Goal: Information Seeking & Learning: Learn about a topic

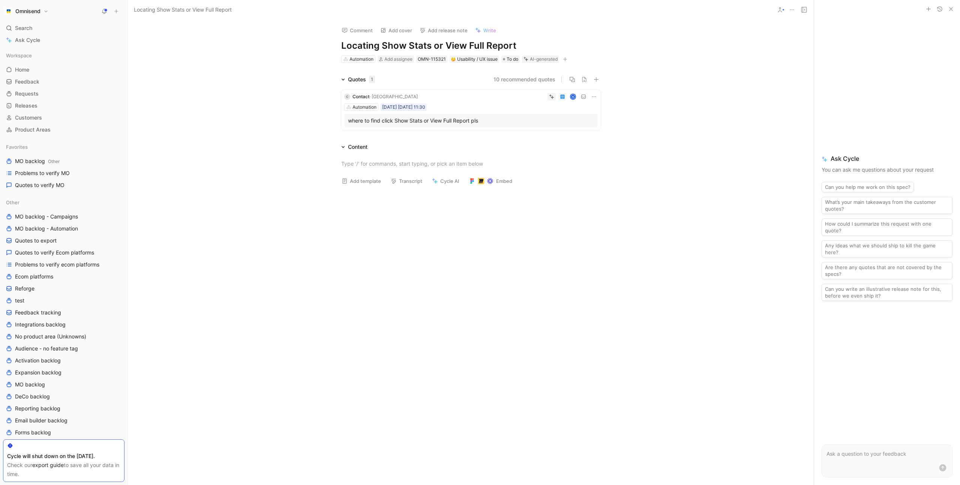
click at [568, 60] on icon "button" at bounding box center [565, 59] width 5 height 5
click at [525, 99] on div "Product feature" at bounding box center [523, 100] width 89 height 9
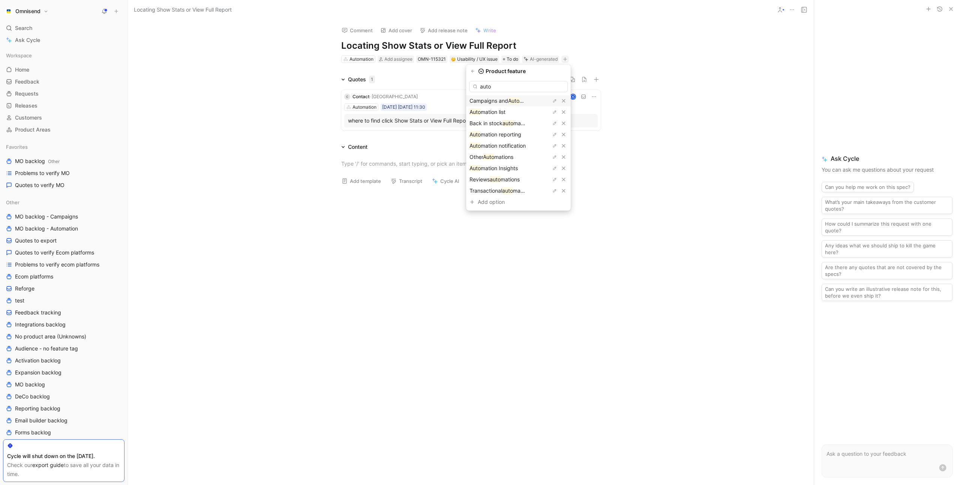
type input "autom"
click at [514, 134] on span "ation reporting" at bounding box center [503, 134] width 36 height 6
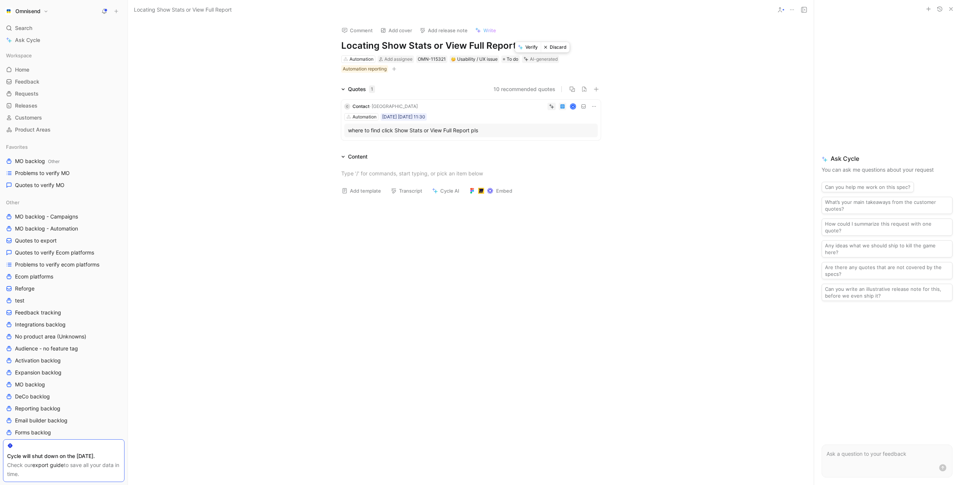
click at [530, 46] on button "Verify" at bounding box center [528, 47] width 26 height 11
click at [255, 57] on div "Comment Add cover Add release note Write Locating Show Stats or View Full Repor…" at bounding box center [471, 253] width 686 height 466
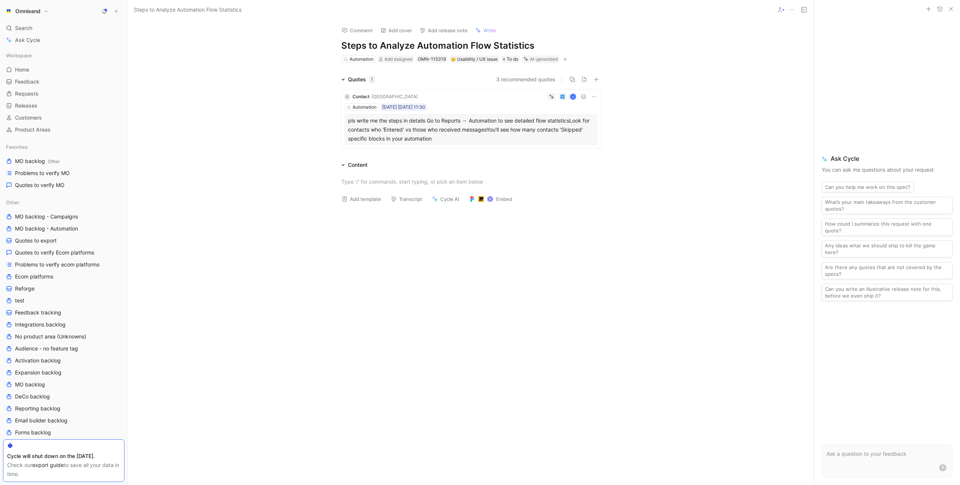
click at [568, 60] on icon "button" at bounding box center [565, 59] width 5 height 5
click at [525, 101] on div "Product feature" at bounding box center [523, 100] width 89 height 9
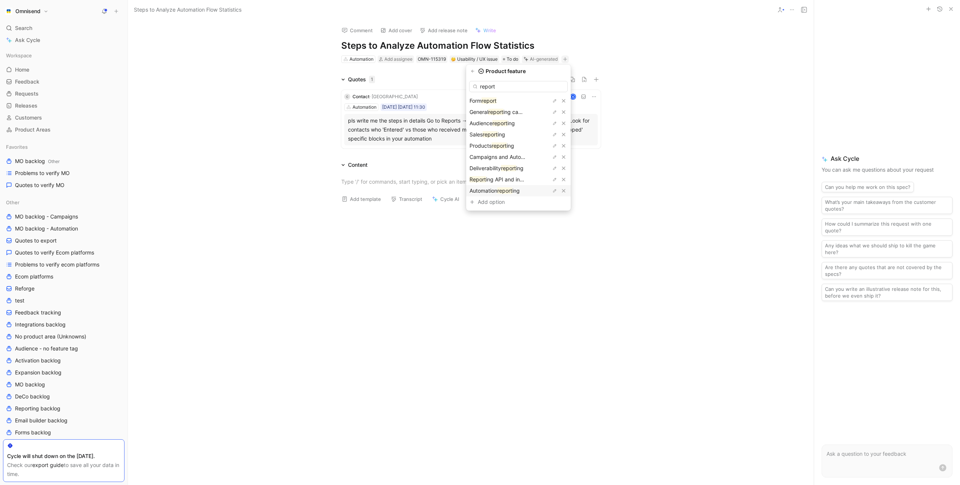
type input "report"
click at [507, 190] on mark "report" at bounding box center [504, 191] width 15 height 6
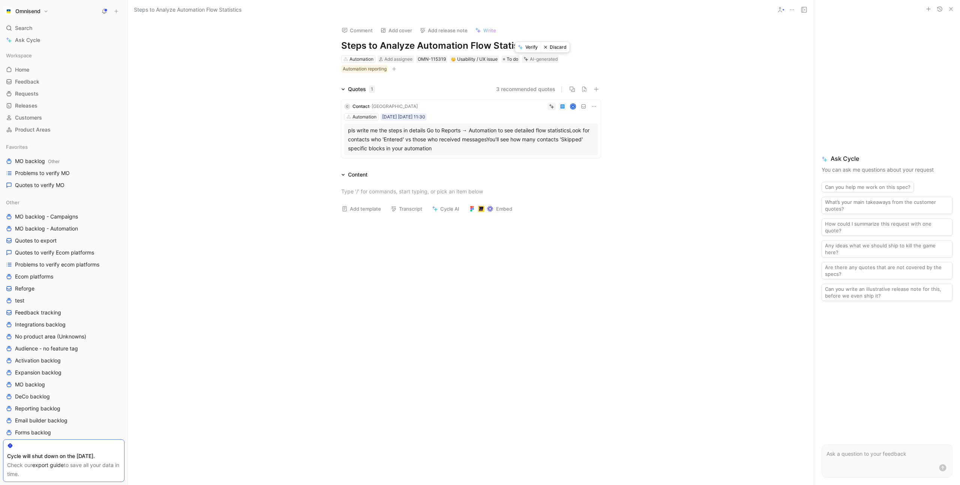
click at [530, 49] on button "Verify" at bounding box center [528, 47] width 26 height 11
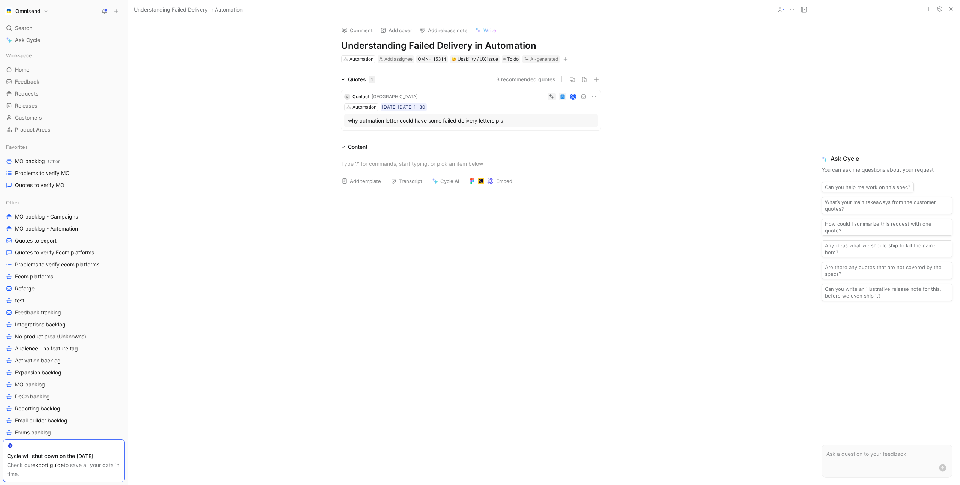
click at [476, 96] on div "K" at bounding box center [509, 97] width 177 height 8
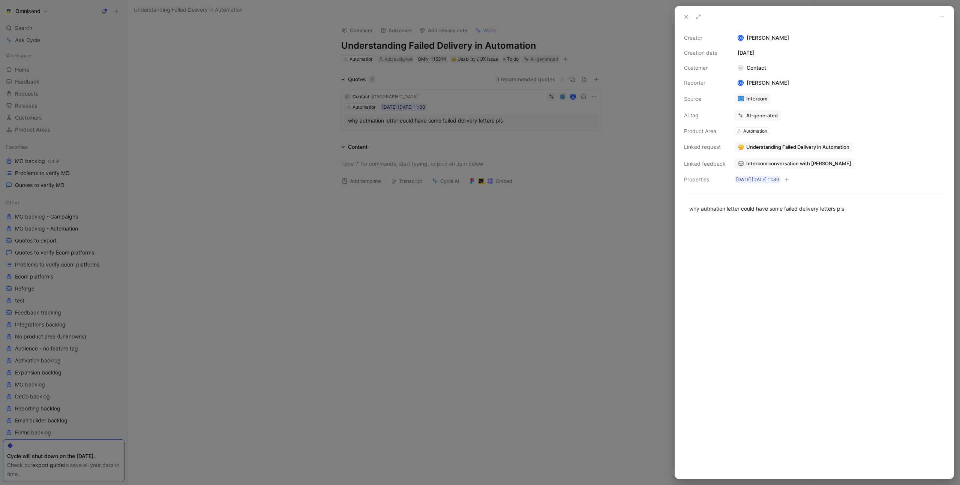
click at [782, 165] on span "Intercom conversation with KICA" at bounding box center [798, 163] width 105 height 7
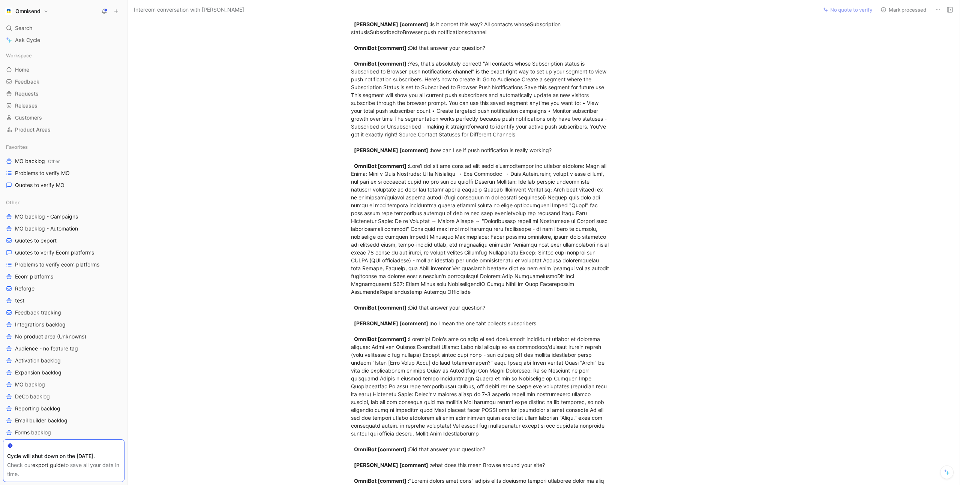
scroll to position [2698, 0]
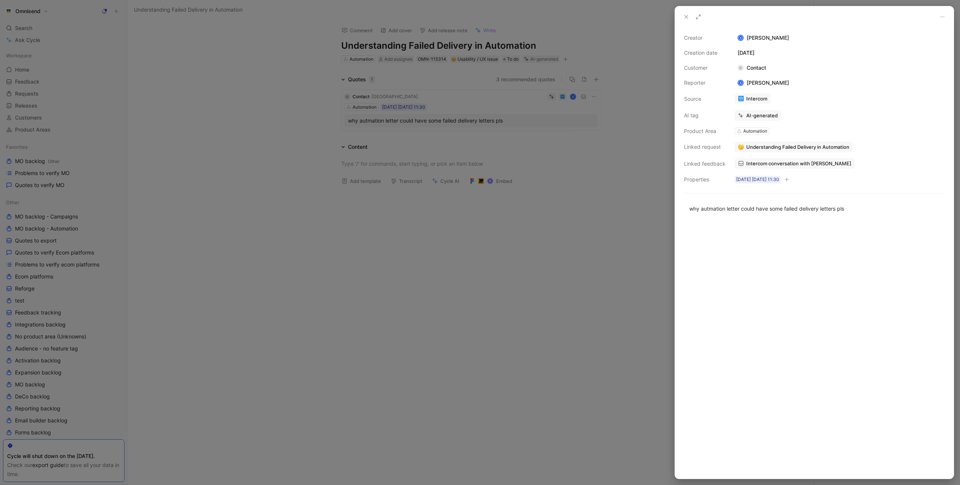
drag, startPoint x: 588, startPoint y: 118, endPoint x: 592, endPoint y: 110, distance: 8.7
click at [588, 118] on div at bounding box center [480, 242] width 960 height 485
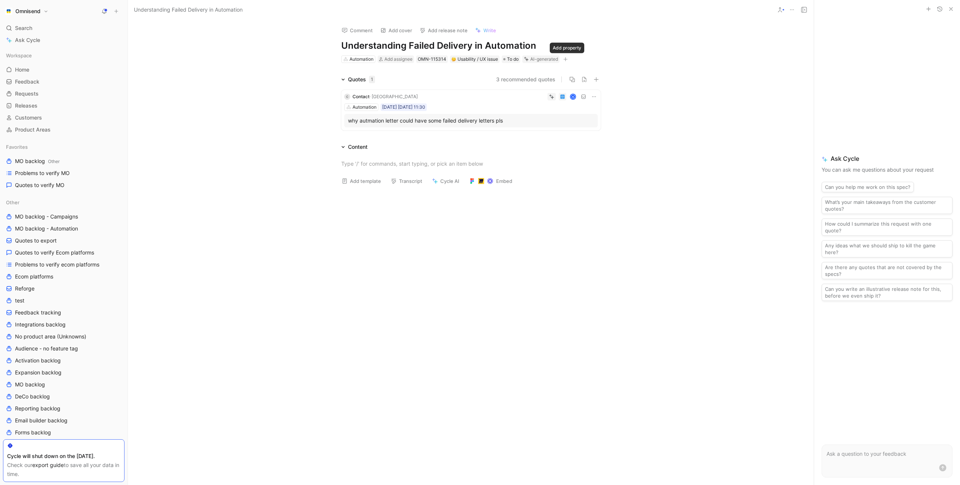
click at [568, 59] on icon "button" at bounding box center [565, 59] width 5 height 5
click at [508, 100] on span "Product feature" at bounding box center [498, 100] width 39 height 6
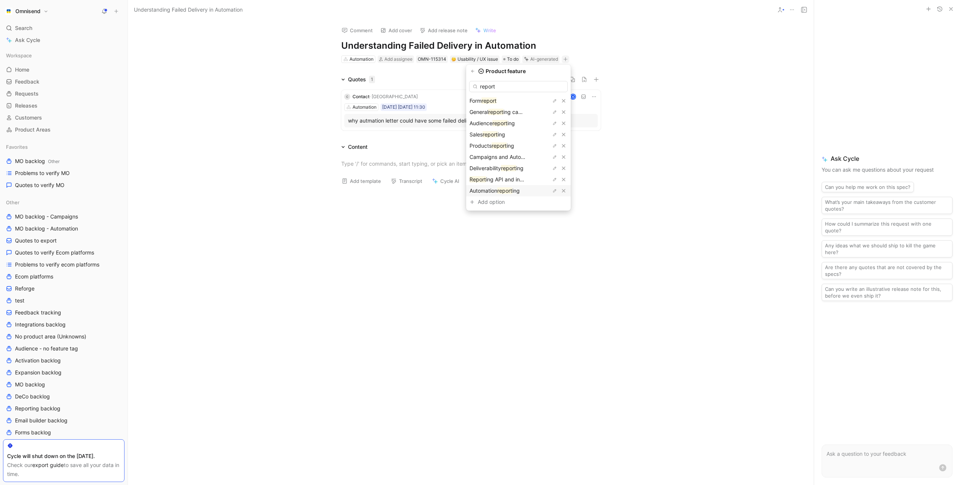
type input "report"
click at [512, 191] on mark "report" at bounding box center [504, 191] width 15 height 6
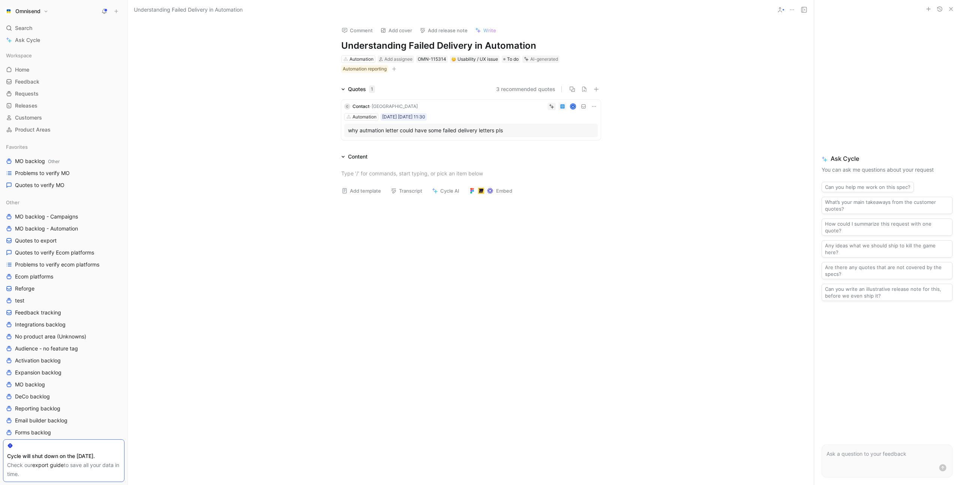
click at [276, 74] on div "Comment Add cover Add release note Write Understanding Failed Delivery in Autom…" at bounding box center [471, 253] width 686 height 466
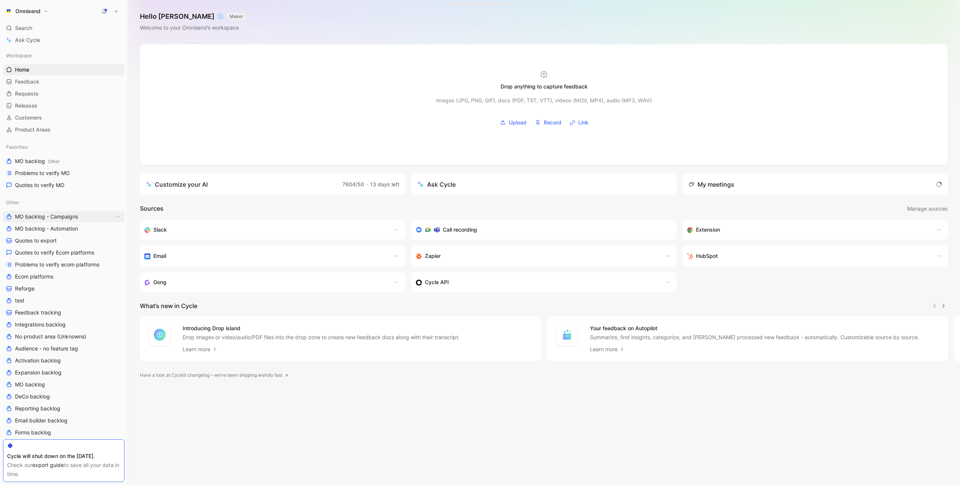
click at [54, 215] on span "MO backlog - Campaigns" at bounding box center [46, 217] width 63 height 8
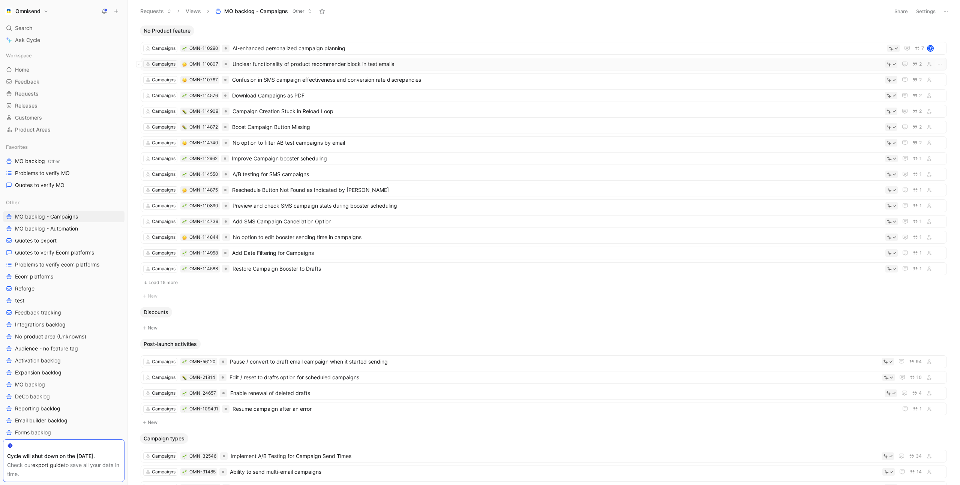
click at [373, 63] on span "Unclear functionality of product recommender block in test emails" at bounding box center [558, 64] width 650 height 9
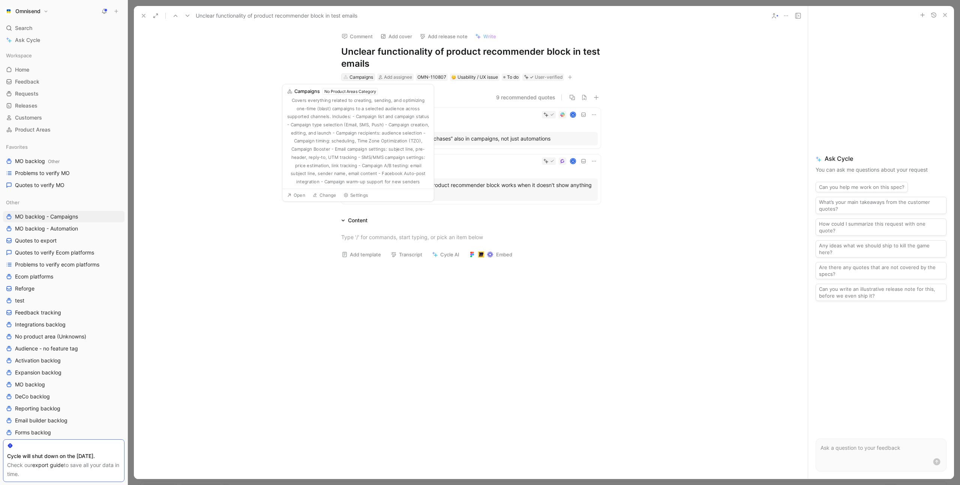
click at [354, 77] on div "Campaigns" at bounding box center [362, 78] width 24 height 8
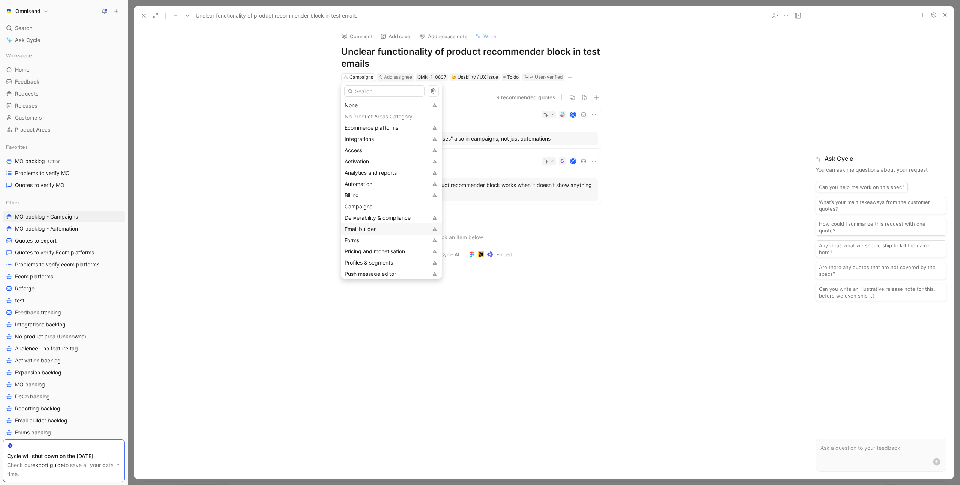
click at [354, 230] on span "Email builder" at bounding box center [360, 229] width 31 height 6
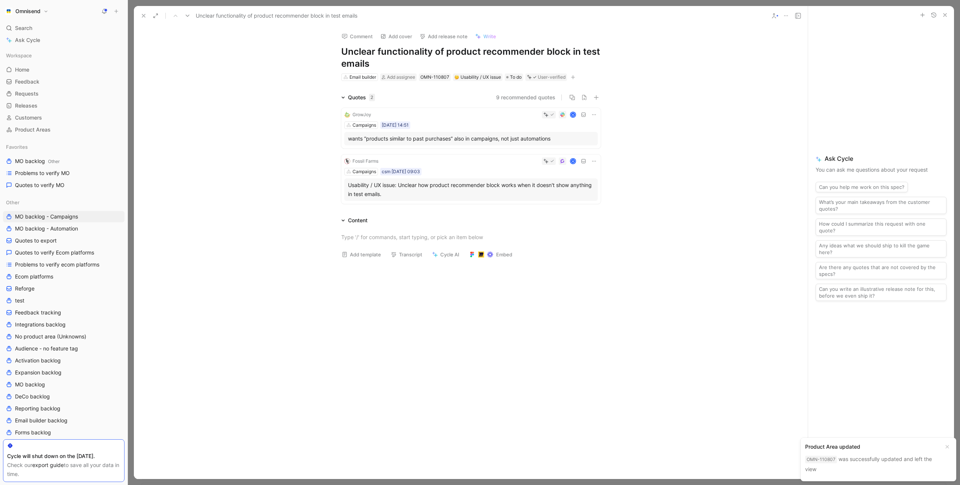
click at [267, 84] on div "Comment Add cover Add release note Write Unclear functionality of product recom…" at bounding box center [471, 253] width 674 height 454
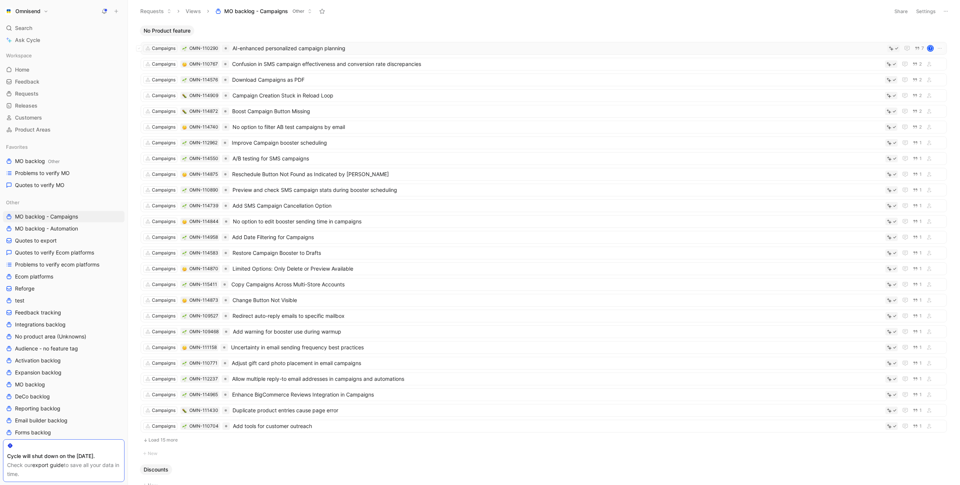
click at [346, 47] on span "AI-enhanced personalized campaign planning" at bounding box center [559, 48] width 652 height 9
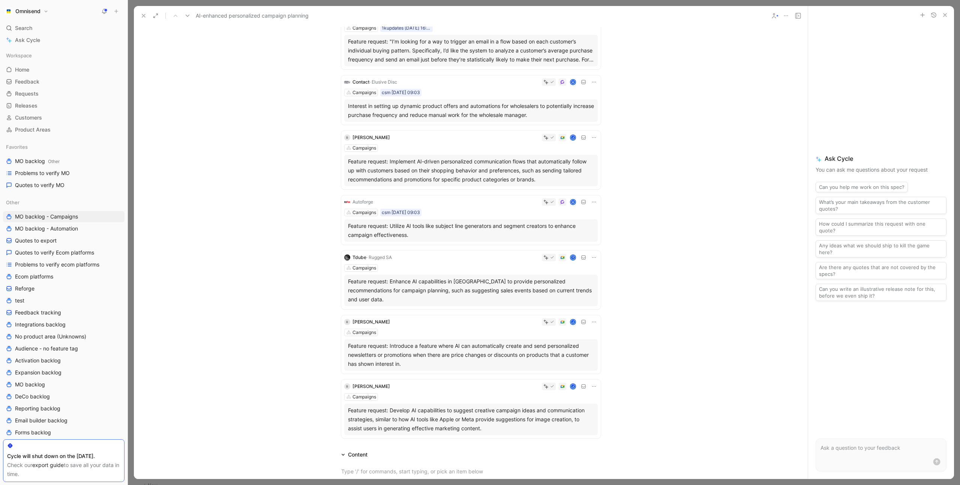
scroll to position [178, 0]
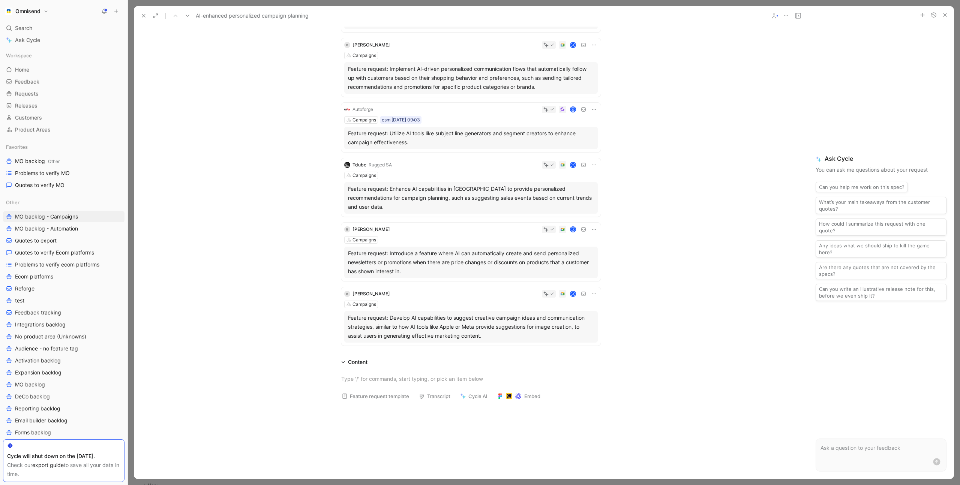
click at [463, 226] on div "J" at bounding box center [495, 230] width 205 height 8
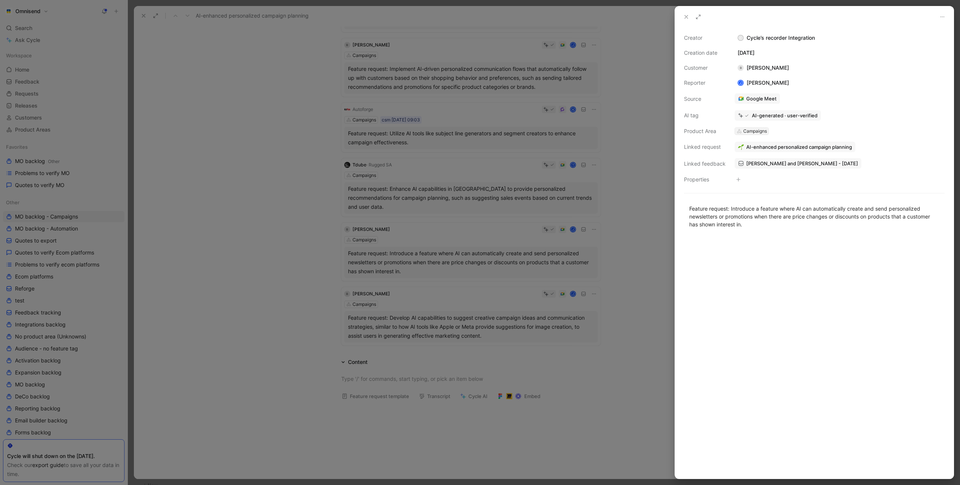
click at [752, 130] on div "Campaigns" at bounding box center [755, 132] width 24 height 8
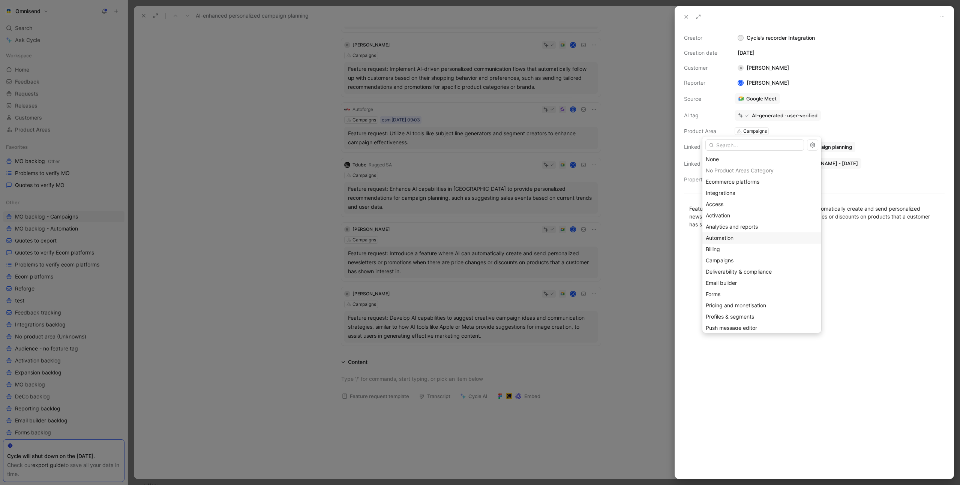
click at [737, 234] on div "Automation" at bounding box center [762, 238] width 112 height 9
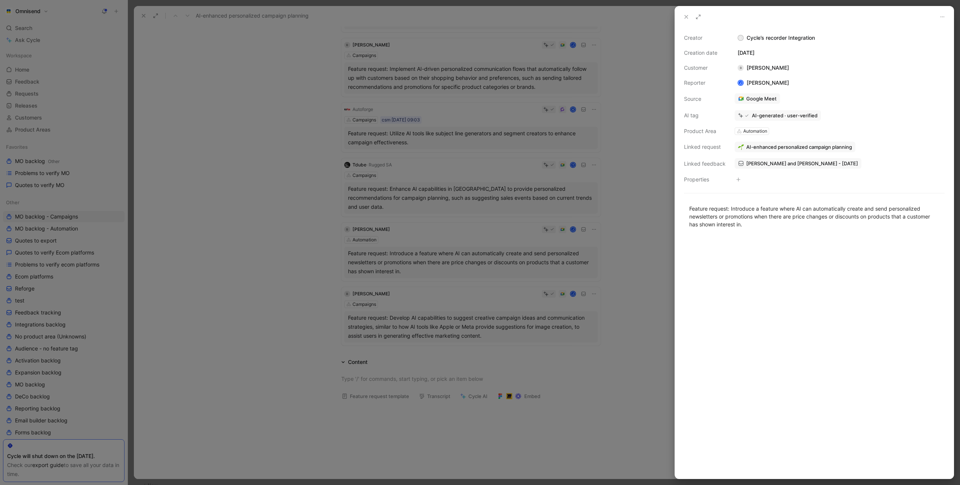
click at [814, 146] on span "AI-enhanced personalized campaign planning" at bounding box center [799, 147] width 106 height 7
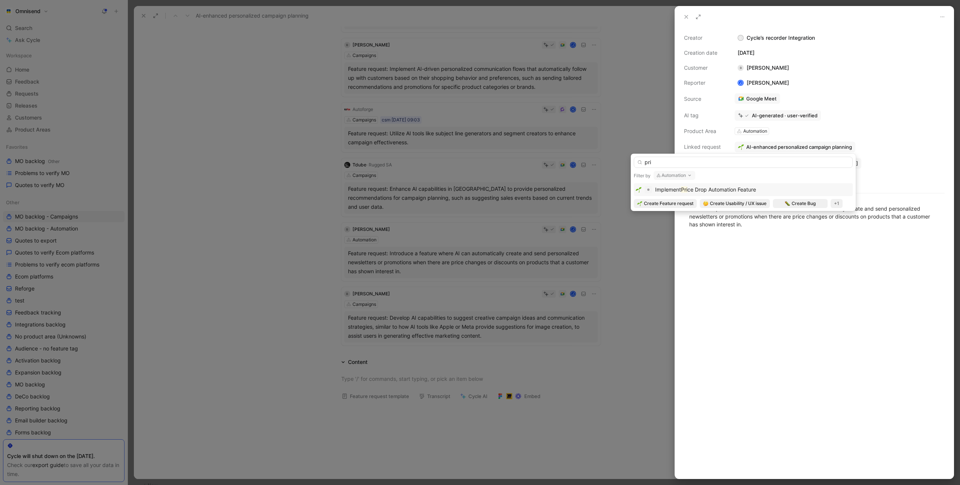
type input "pri"
click at [762, 190] on div "Implement Pri ce Drop Automation Feature" at bounding box center [743, 189] width 215 height 9
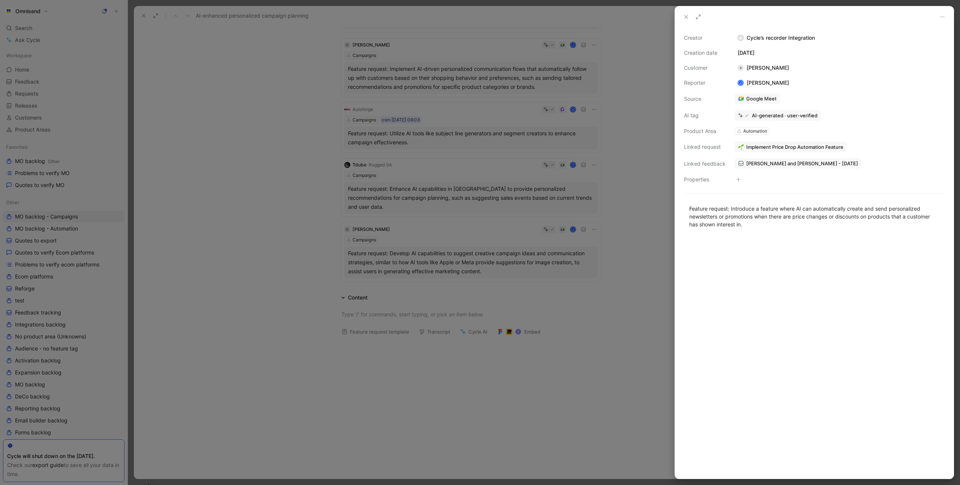
click at [245, 158] on div at bounding box center [480, 242] width 960 height 485
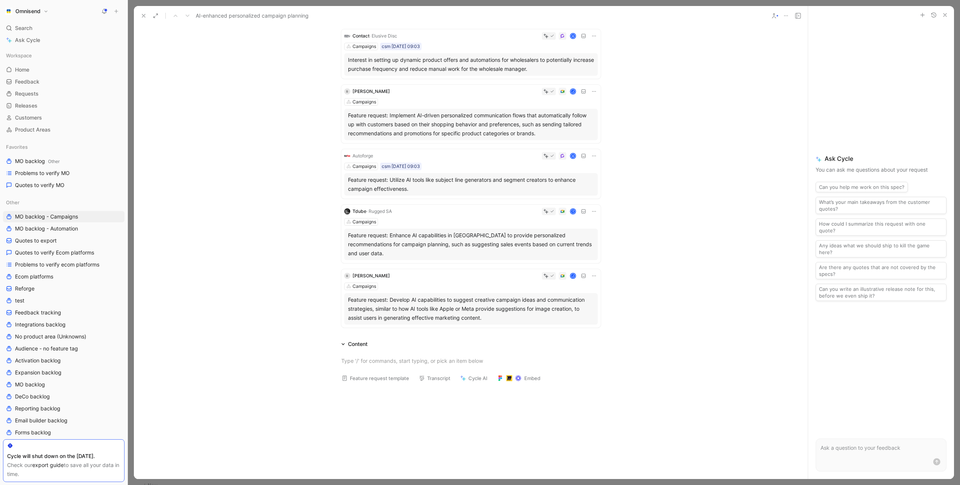
scroll to position [131, 0]
click at [457, 162] on div "Autoforge K Campaigns csm 28-07-2025 09:03 Feature request: Utilize AI tools li…" at bounding box center [471, 175] width 260 height 50
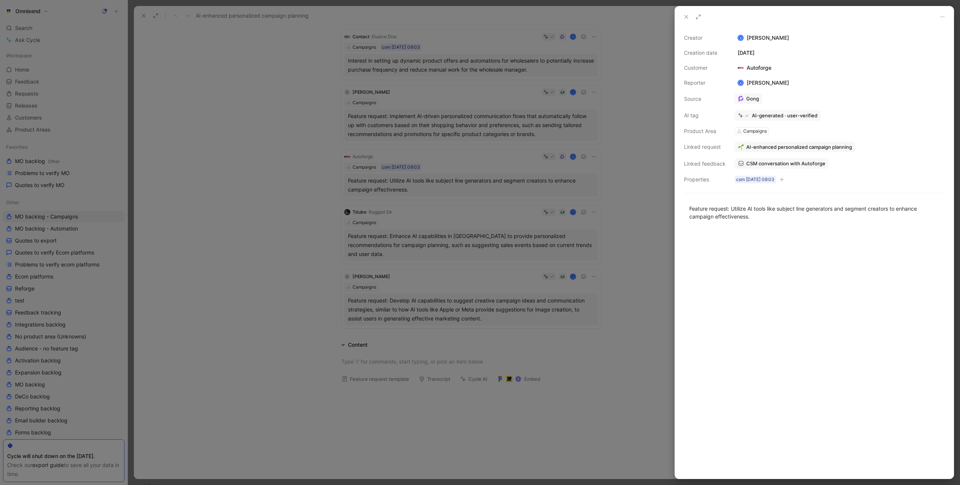
click at [309, 162] on div at bounding box center [480, 242] width 960 height 485
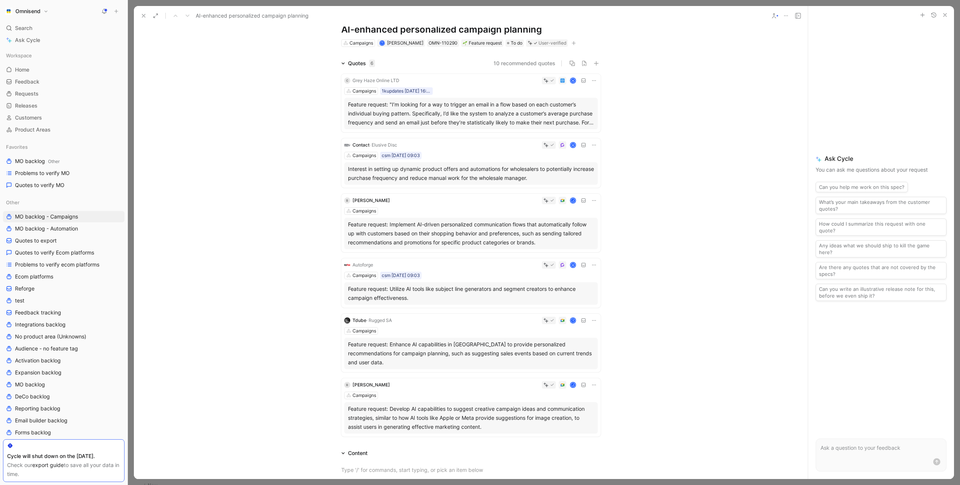
scroll to position [22, 0]
click at [469, 147] on div "K" at bounding box center [499, 146] width 198 height 8
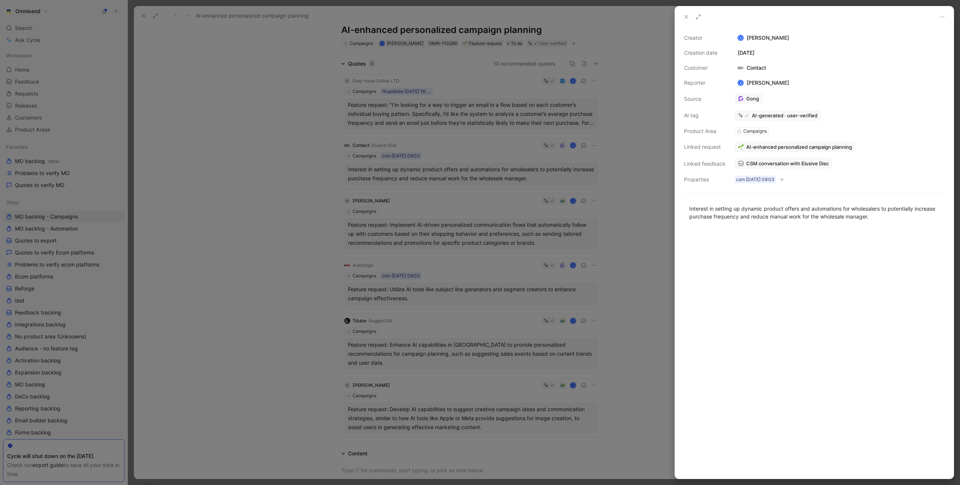
click at [788, 126] on div "Creator K Kasparas Toliušis Creation date July 28, 2025 Customer Contact Report…" at bounding box center [814, 108] width 261 height 151
click at [732, 116] on div "Creator K Kasparas Toliušis Creation date July 28, 2025 Customer Contact Report…" at bounding box center [814, 108] width 261 height 151
click at [616, 168] on div at bounding box center [480, 242] width 960 height 485
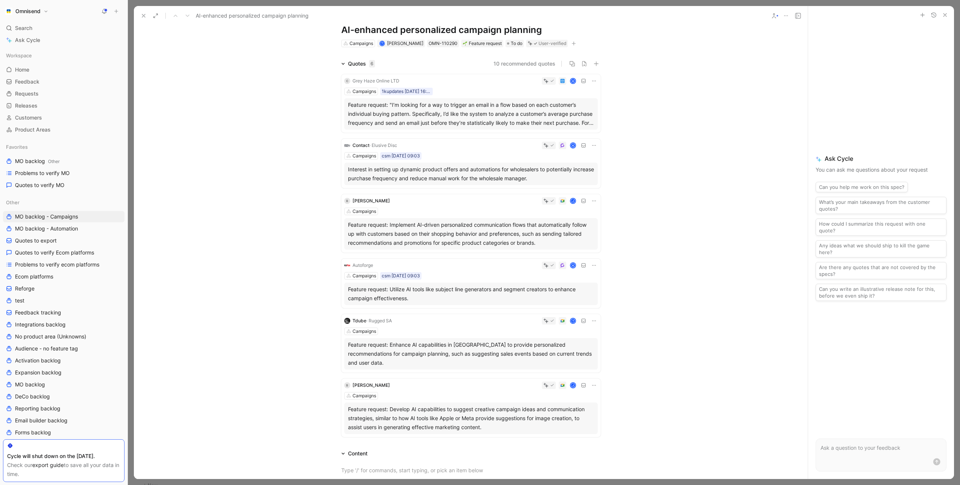
click at [596, 145] on icon at bounding box center [594, 146] width 6 height 6
click at [582, 191] on span "Delete quote" at bounding box center [571, 193] width 32 height 6
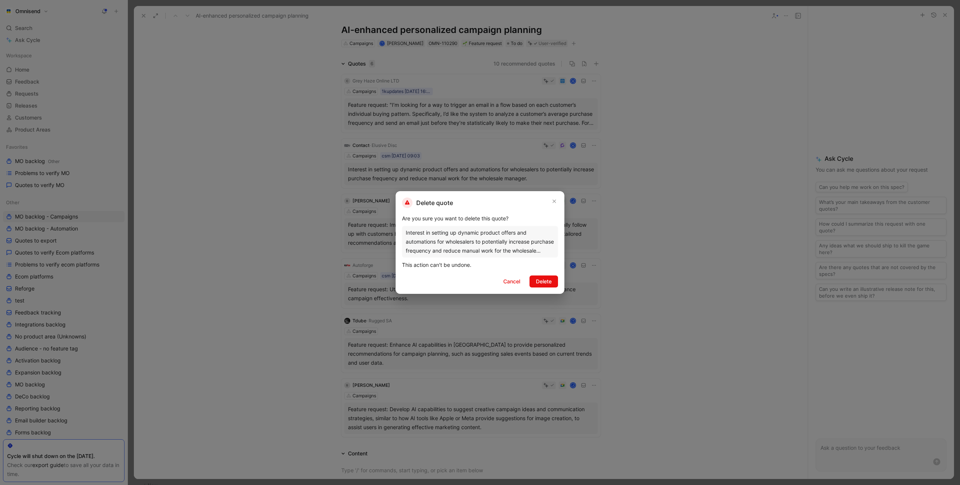
drag, startPoint x: 547, startPoint y: 283, endPoint x: 549, endPoint y: 279, distance: 4.5
click at [547, 283] on span "Delete" at bounding box center [544, 281] width 16 height 9
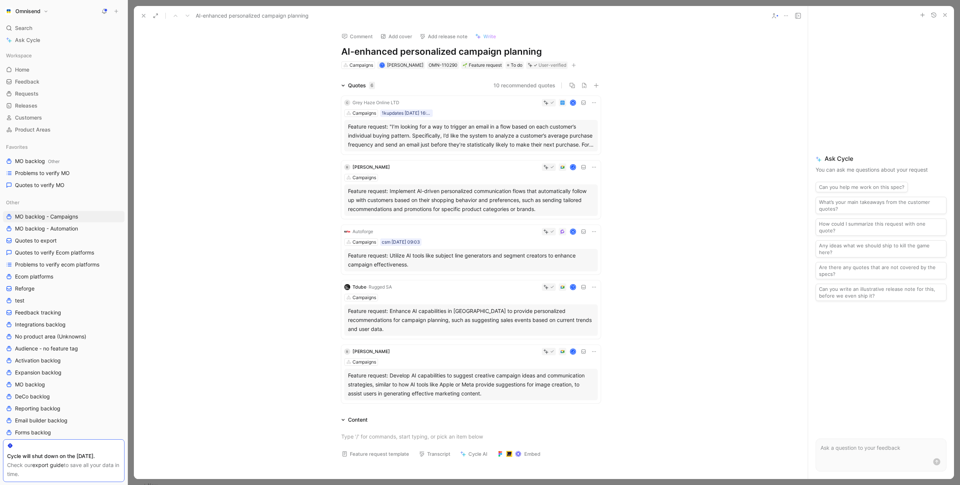
click at [442, 138] on div "Feature request: "I’m looking for a way to trigger an email in a flow based on …" at bounding box center [471, 135] width 246 height 27
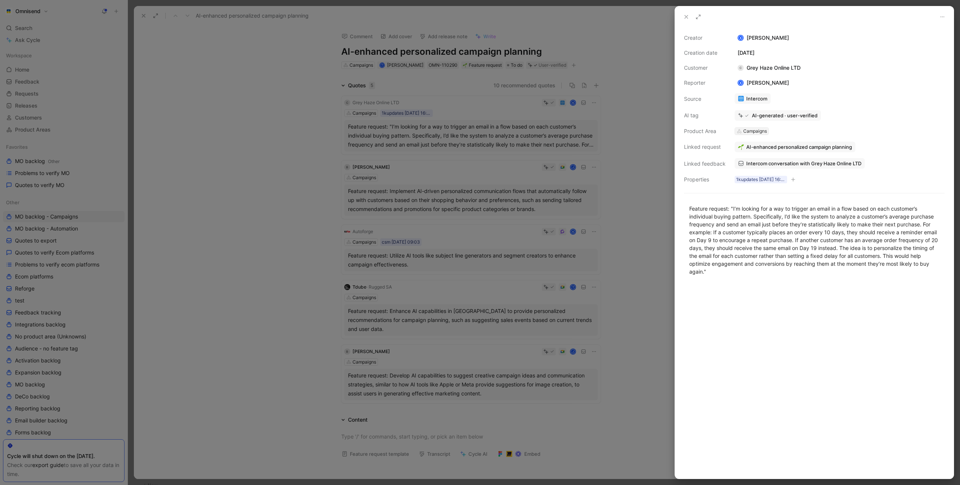
click at [751, 131] on div "Campaigns" at bounding box center [755, 132] width 24 height 8
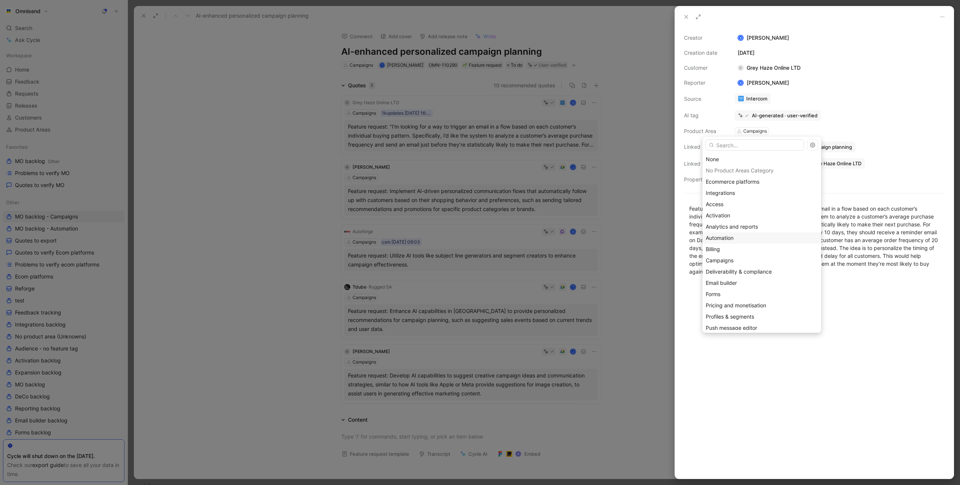
click at [740, 234] on div "Automation" at bounding box center [762, 238] width 112 height 9
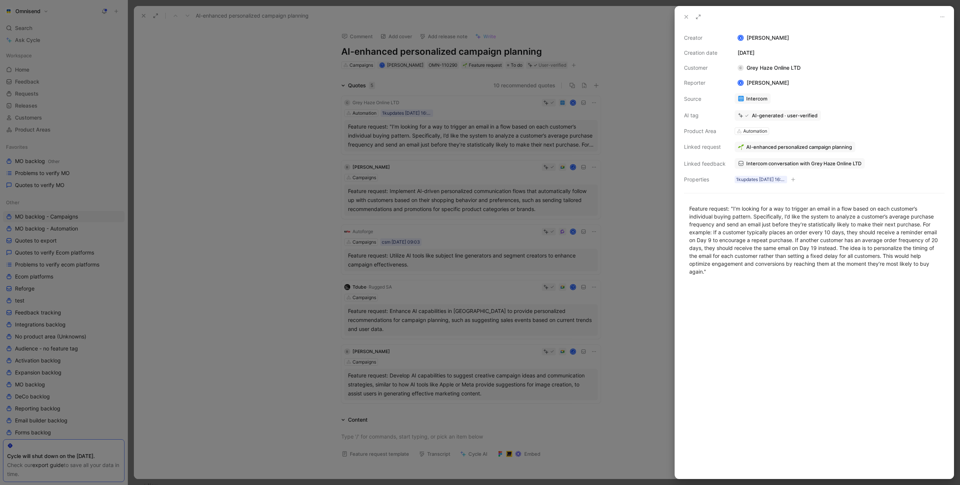
click at [828, 146] on span "AI-enhanced personalized campaign planning" at bounding box center [799, 147] width 106 height 7
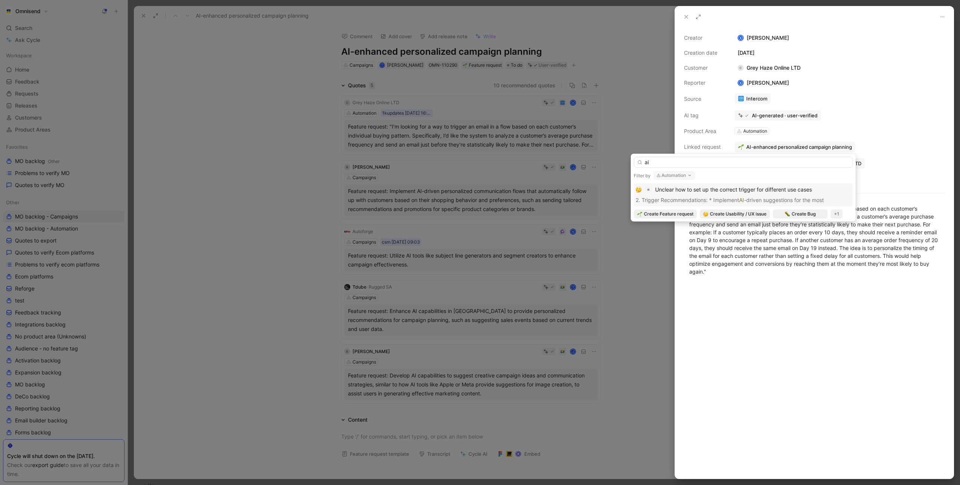
type input "a"
type input "i"
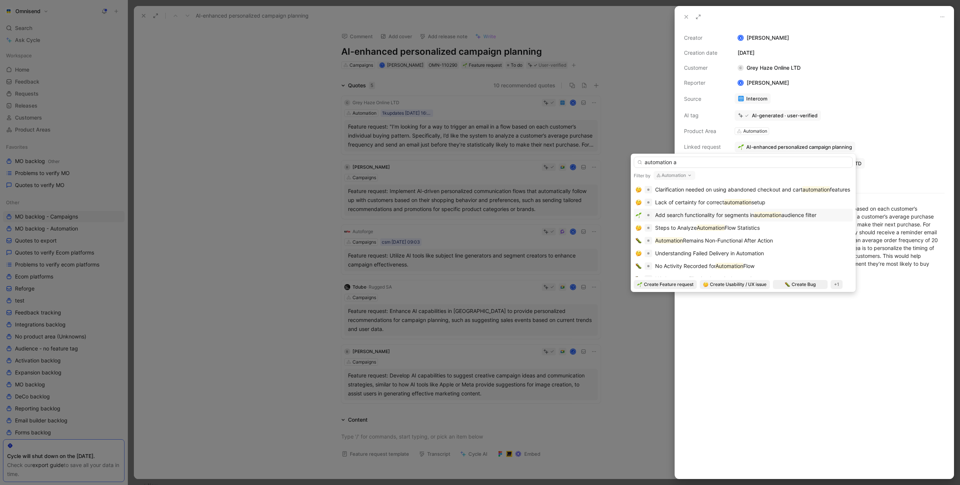
type input "automation ai"
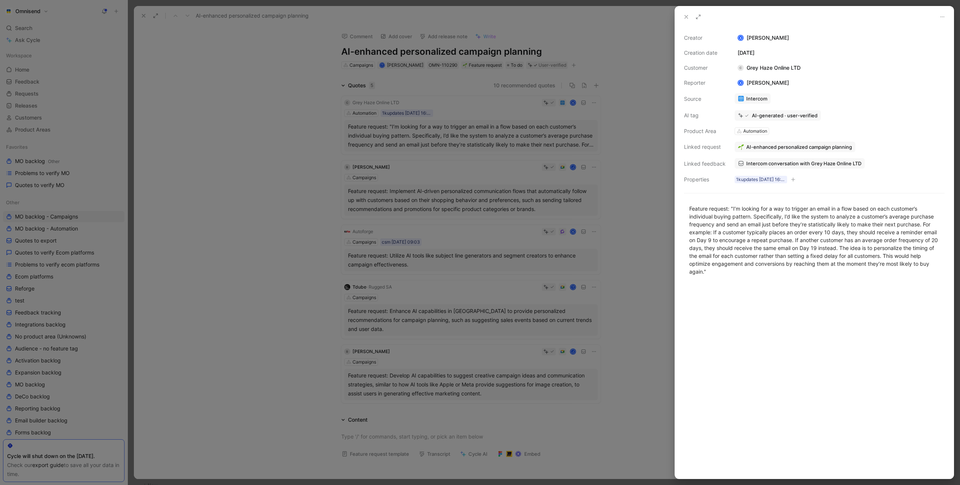
click at [756, 135] on div "Automation" at bounding box center [752, 132] width 35 height 8
click at [754, 131] on div "Automation" at bounding box center [755, 132] width 24 height 8
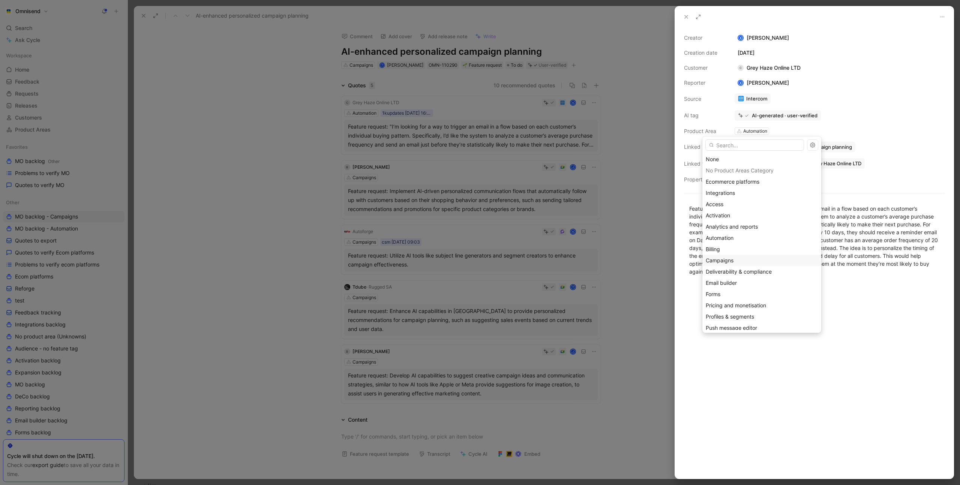
click at [749, 262] on div "Campaigns" at bounding box center [762, 260] width 112 height 9
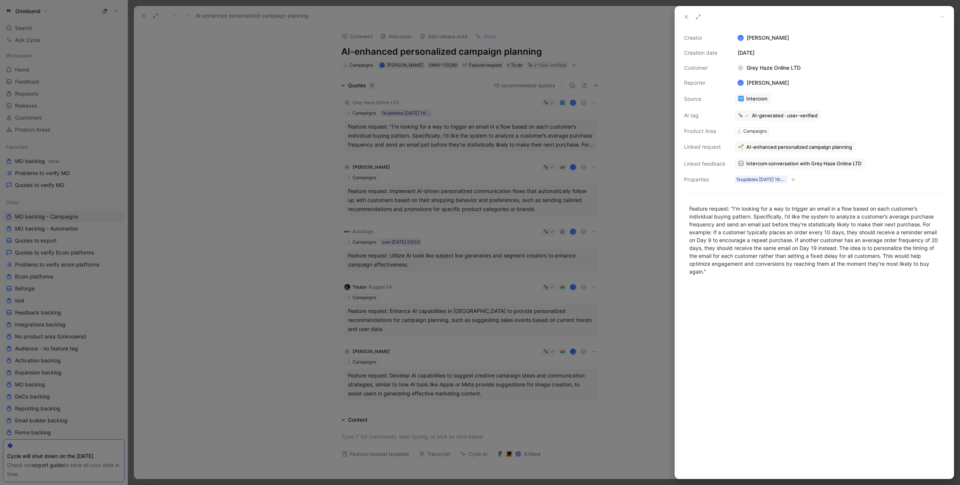
click at [246, 128] on div at bounding box center [480, 242] width 960 height 485
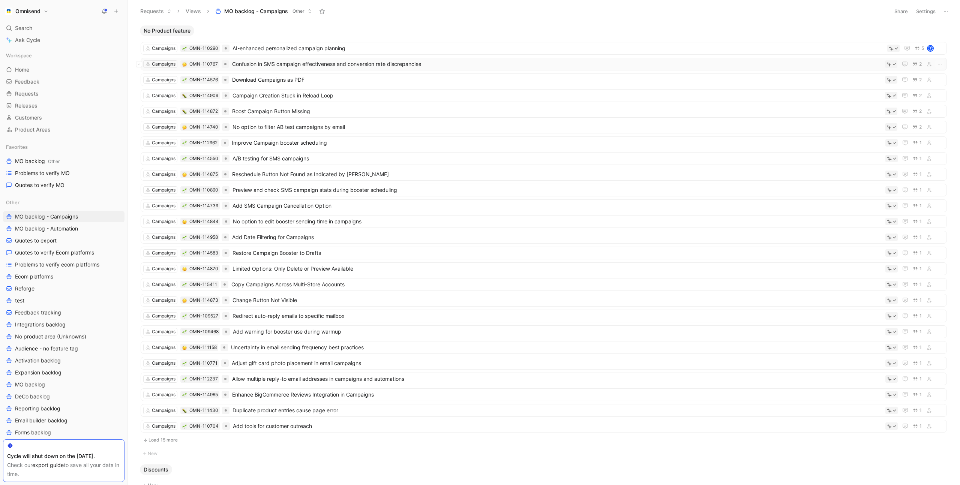
click at [451, 63] on span "Confusion in SMS campaign effectiveness and conversion rate discrepancies" at bounding box center [557, 64] width 650 height 9
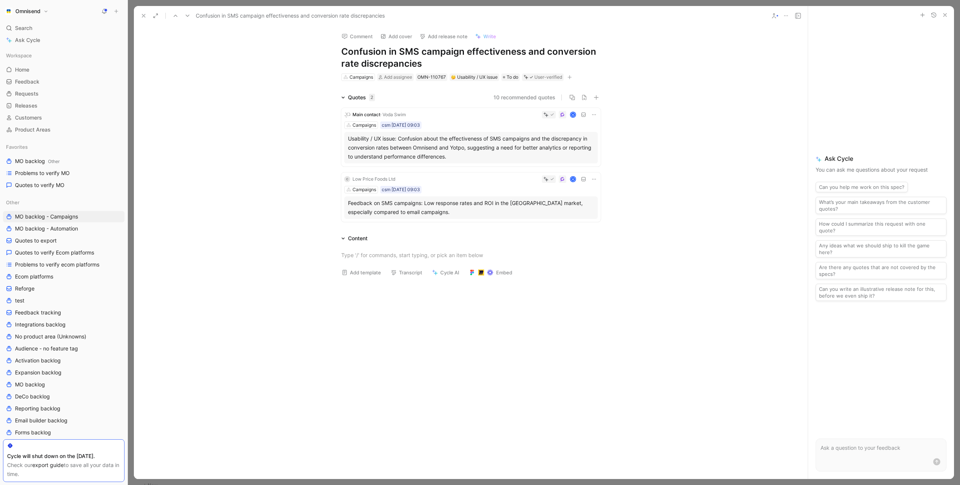
click at [504, 205] on div "Feedback on SMS campaigns: Low response rates and ROI in the UK market, especia…" at bounding box center [471, 208] width 246 height 18
click at [595, 180] on icon at bounding box center [594, 179] width 6 height 6
click at [576, 227] on span "Delete quote" at bounding box center [571, 227] width 32 height 6
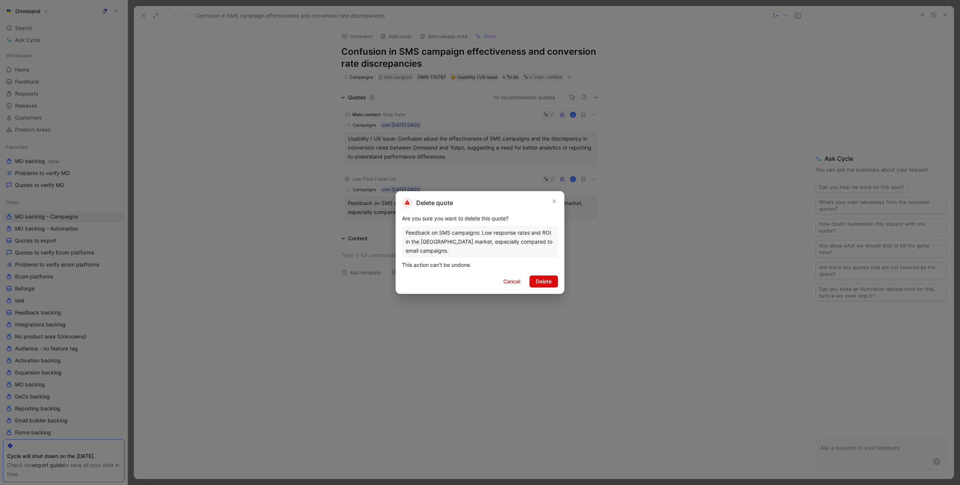
click at [545, 278] on span "Delete" at bounding box center [544, 281] width 16 height 9
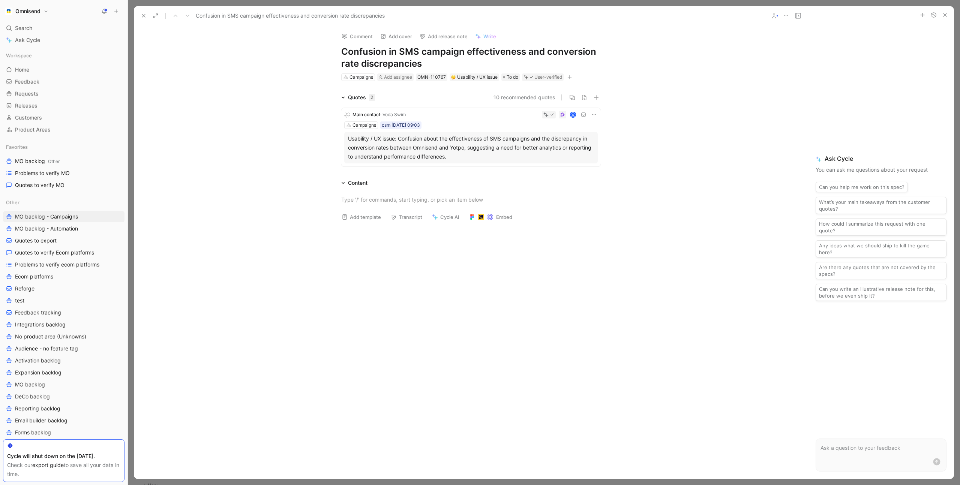
click at [594, 116] on icon at bounding box center [594, 115] width 6 height 6
click at [577, 164] on span "Delete quote" at bounding box center [571, 162] width 32 height 6
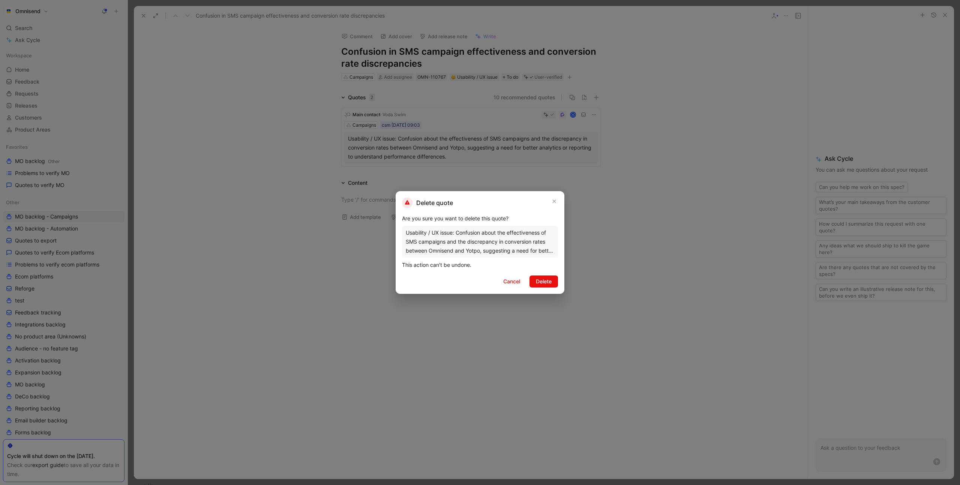
click at [545, 281] on span "Delete" at bounding box center [544, 281] width 16 height 9
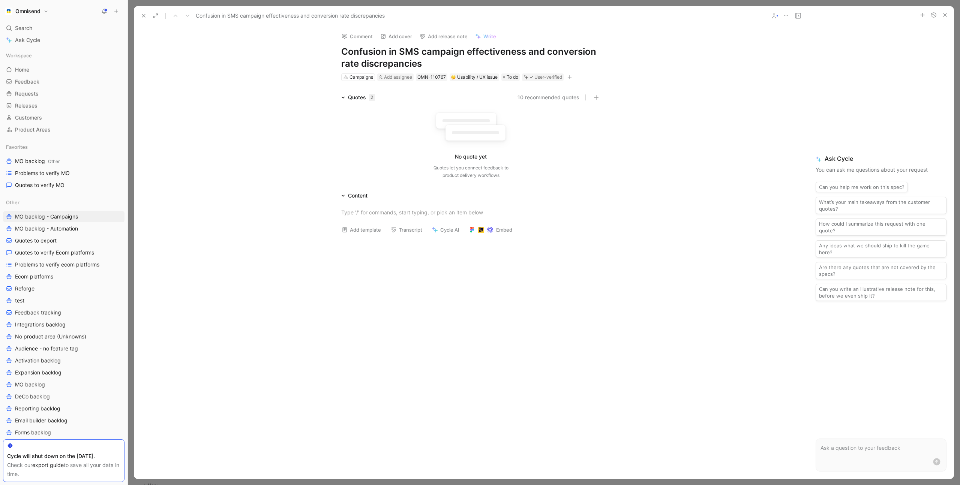
click at [455, 62] on h1 "Confusion in SMS campaign effectiveness and conversion rate discrepancies" at bounding box center [471, 58] width 260 height 24
click at [785, 17] on icon at bounding box center [786, 16] width 6 height 6
click at [798, 65] on div "Delete" at bounding box center [829, 65] width 68 height 9
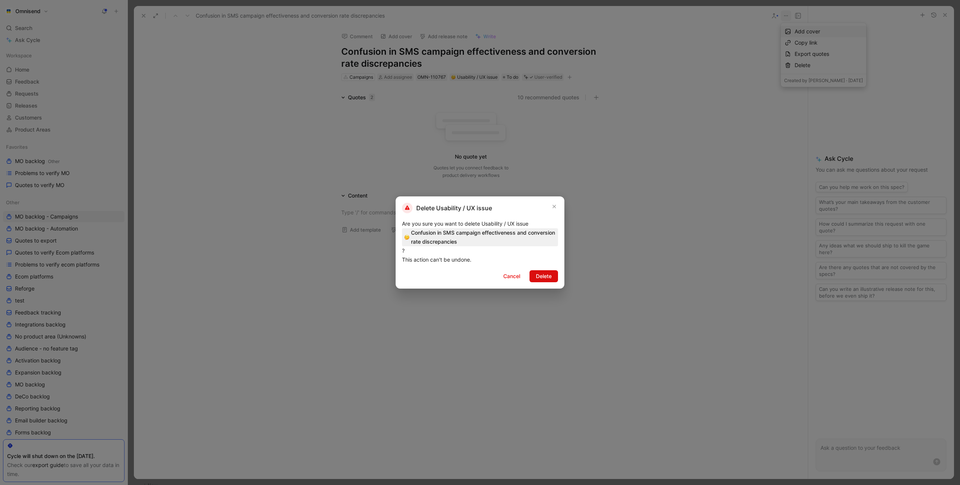
click at [543, 276] on span "Delete" at bounding box center [544, 276] width 16 height 9
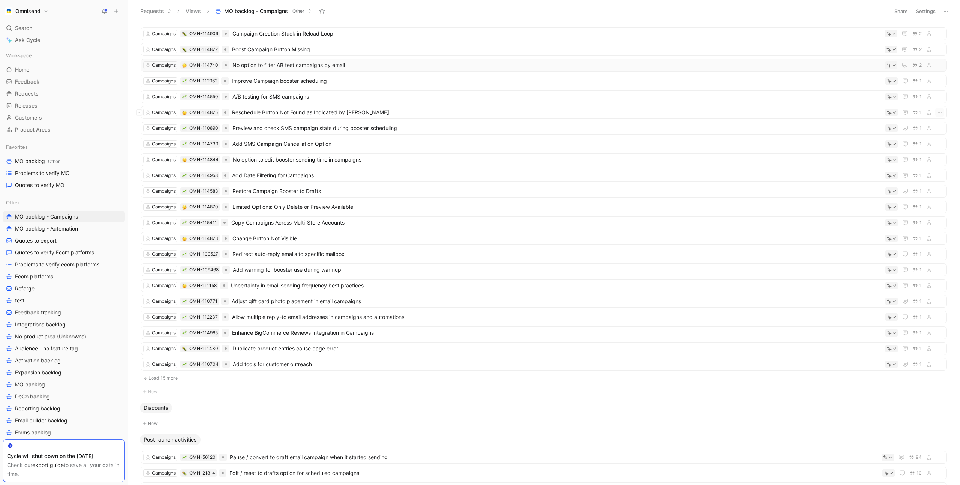
scroll to position [45, 0]
click at [377, 93] on div "Campaigns OMN-114550 A/B testing for SMS campaigns 1" at bounding box center [544, 98] width 807 height 13
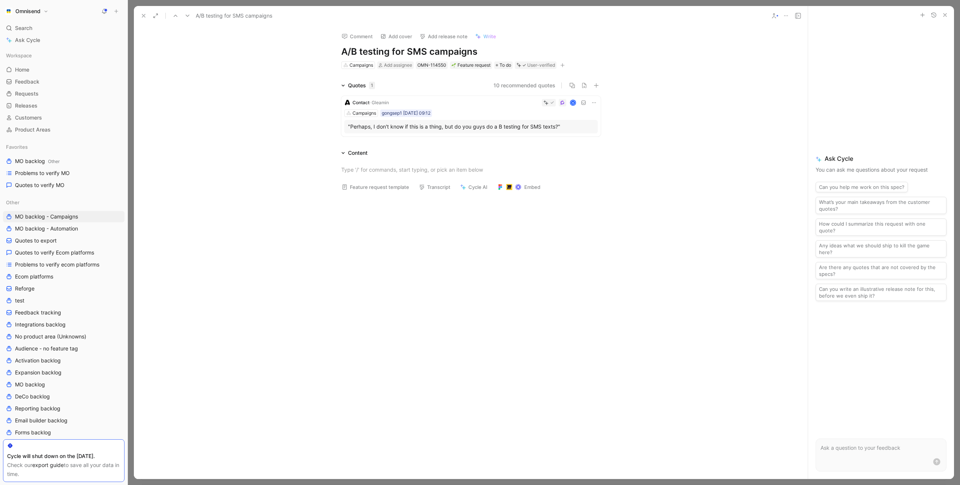
click at [564, 65] on icon "button" at bounding box center [563, 65] width 4 height 0
click at [514, 107] on span "Product feature" at bounding box center [494, 106] width 39 height 6
type input "type"
click at [514, 117] on div "Campaign type s" at bounding box center [494, 118] width 56 height 9
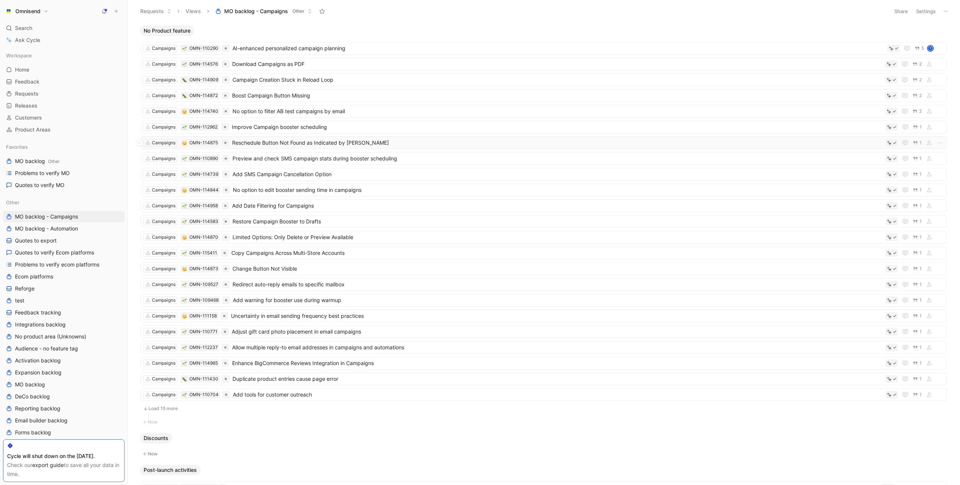
click at [378, 141] on span "Reschedule Button Not Found as Indicated by [PERSON_NAME]" at bounding box center [557, 142] width 650 height 9
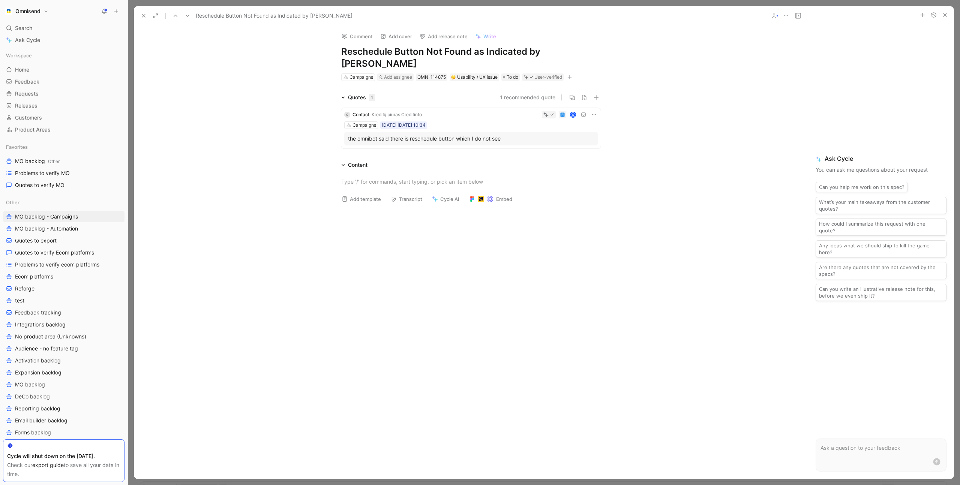
click at [572, 75] on icon "button" at bounding box center [570, 77] width 5 height 5
click at [519, 107] on span "Product feature" at bounding box center [502, 106] width 39 height 6
type input "pos"
click at [522, 108] on span "t-launch activities" at bounding box center [505, 107] width 44 height 6
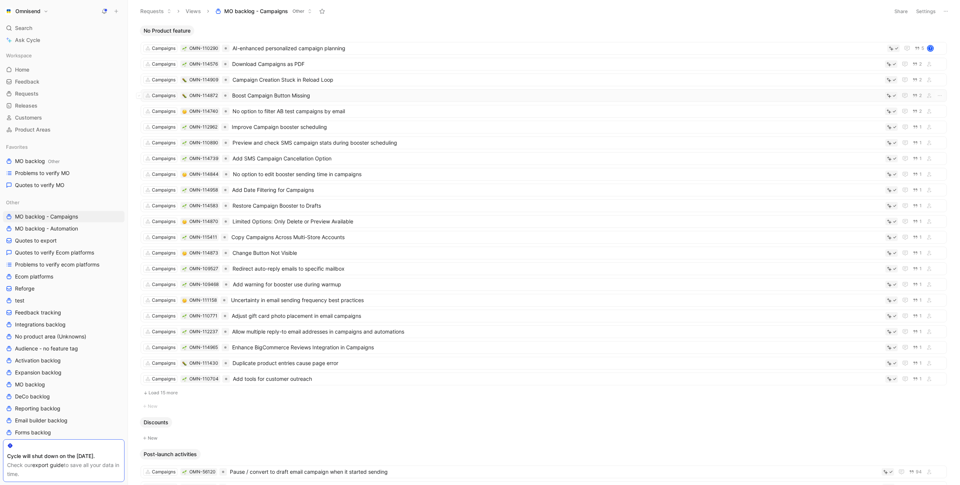
click at [360, 96] on span "Boost Campaign Button Missing" at bounding box center [557, 95] width 650 height 9
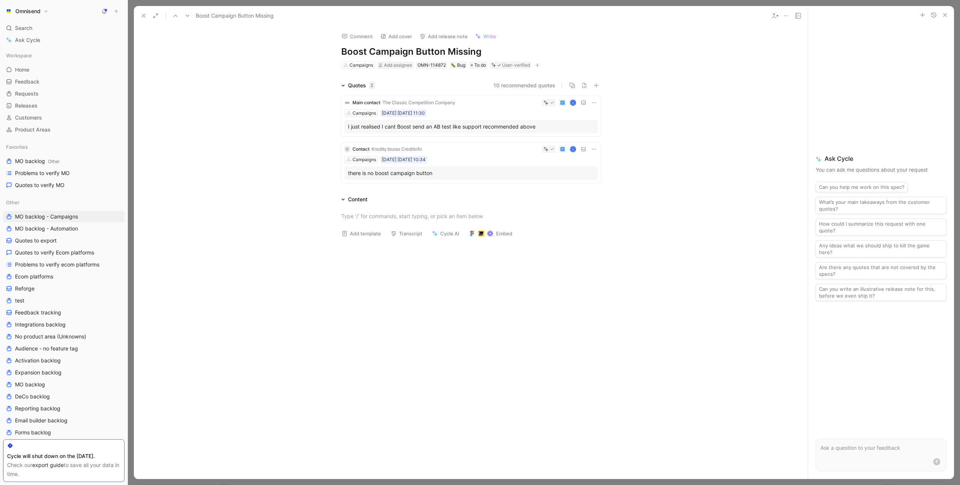
click at [514, 110] on div "Campaigns Sep15 15-09-2025 11:30" at bounding box center [471, 114] width 254 height 8
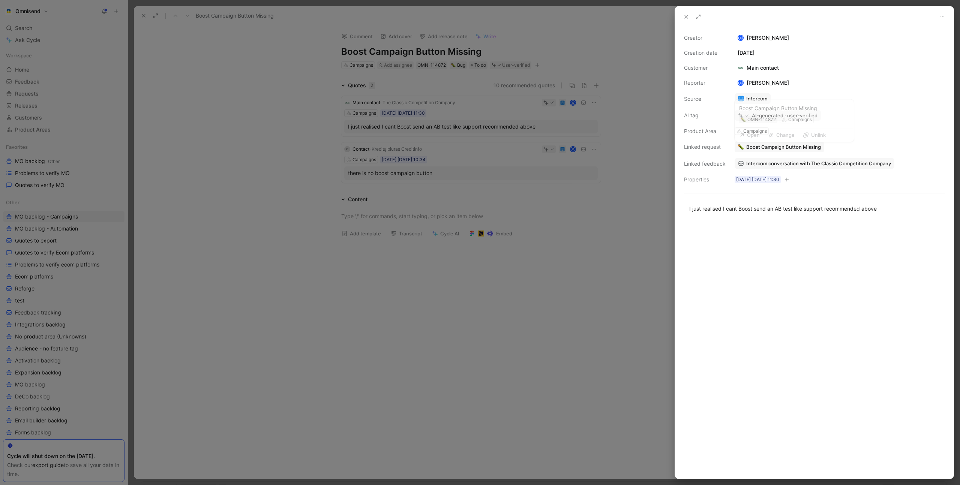
click at [788, 146] on span "Boost Campaign Button Missing" at bounding box center [783, 147] width 75 height 7
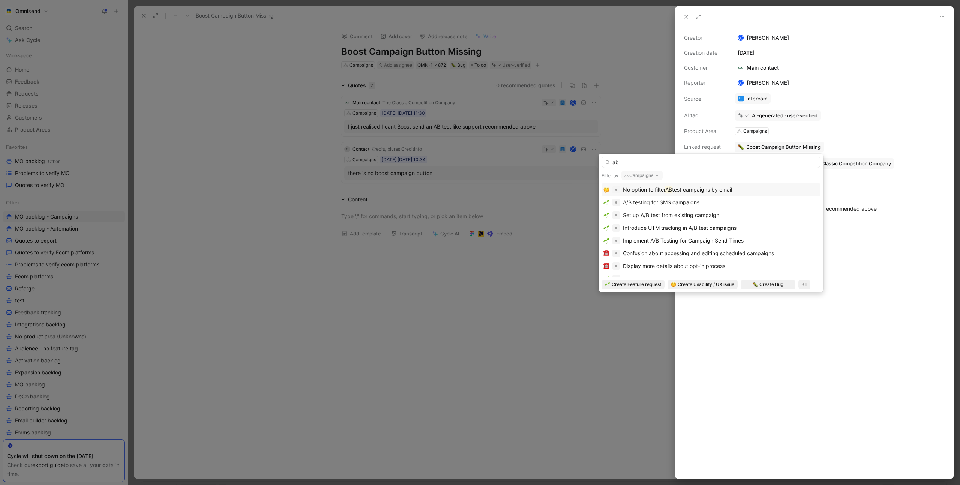
type input "ab"
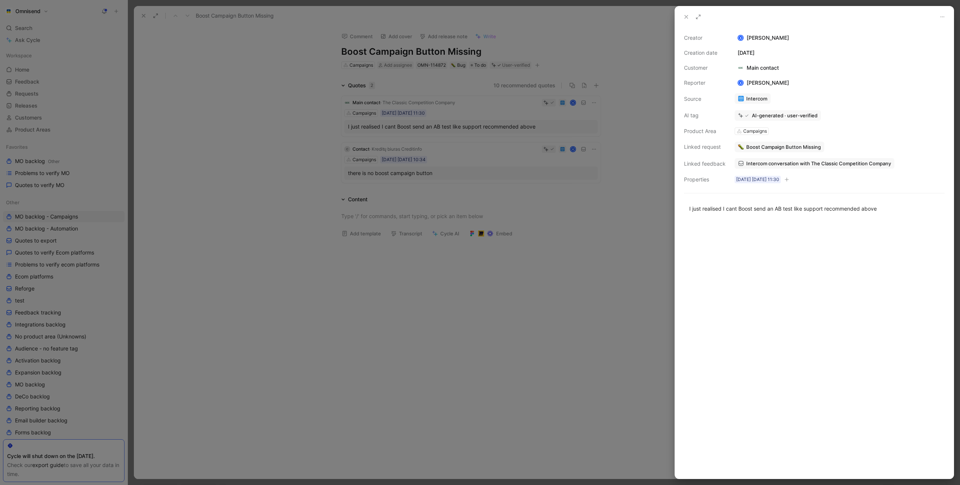
click at [551, 224] on div at bounding box center [480, 242] width 960 height 485
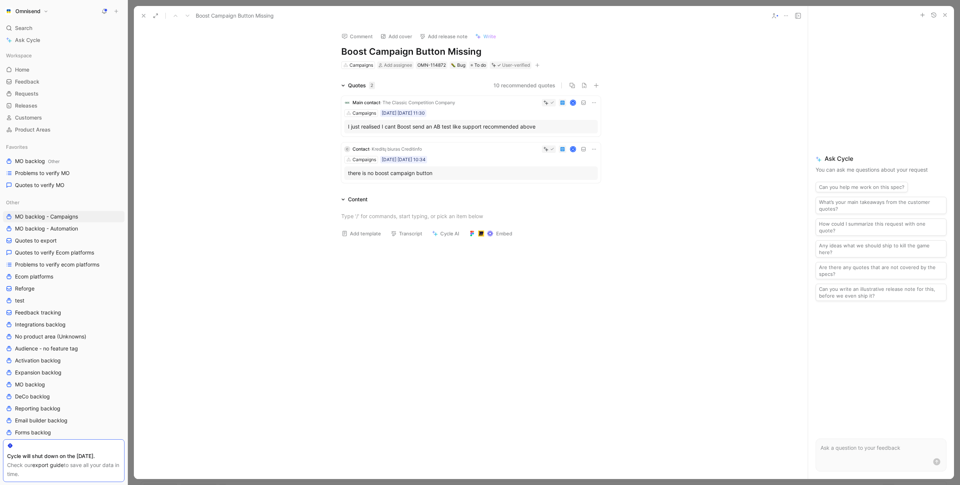
click at [492, 110] on div "Campaigns Sep15 15-09-2025 11:30" at bounding box center [471, 114] width 254 height 8
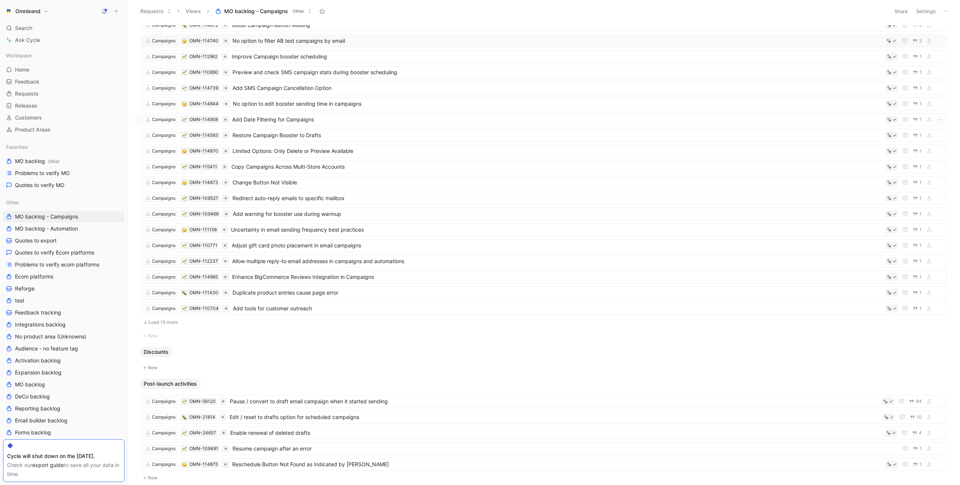
scroll to position [94, 0]
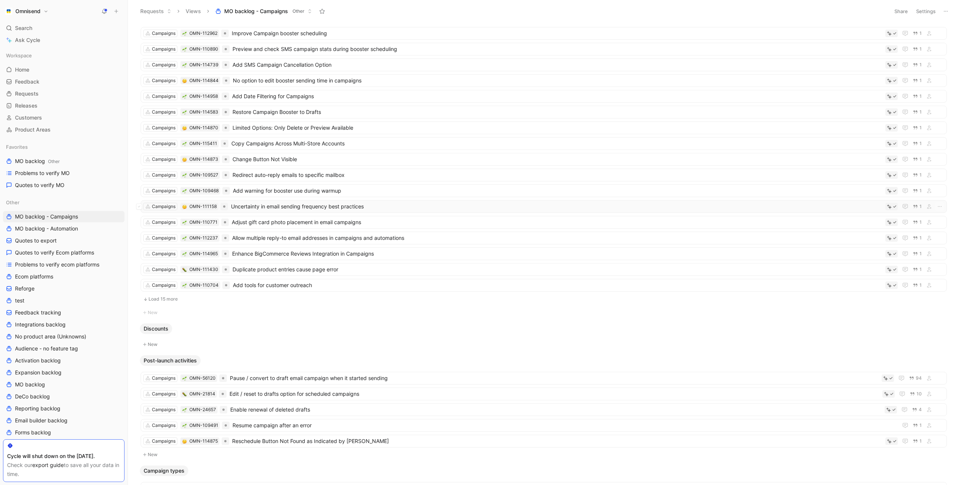
click at [410, 205] on span "Uncertainty in email sending frequency best practices" at bounding box center [557, 206] width 652 height 9
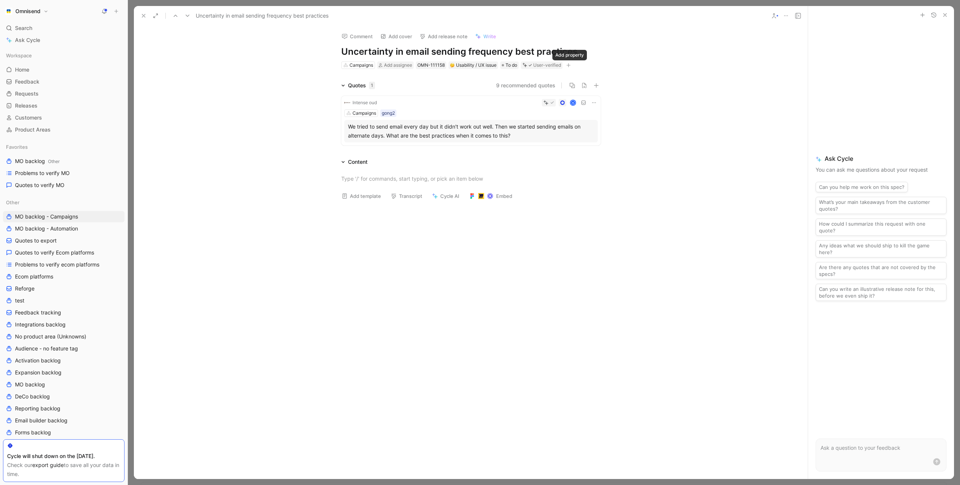
click at [571, 66] on icon "button" at bounding box center [568, 65] width 5 height 5
click at [520, 106] on span "Product feature" at bounding box center [500, 106] width 39 height 6
type input "sc"
click at [515, 127] on div "Sc heduling" at bounding box center [500, 129] width 56 height 9
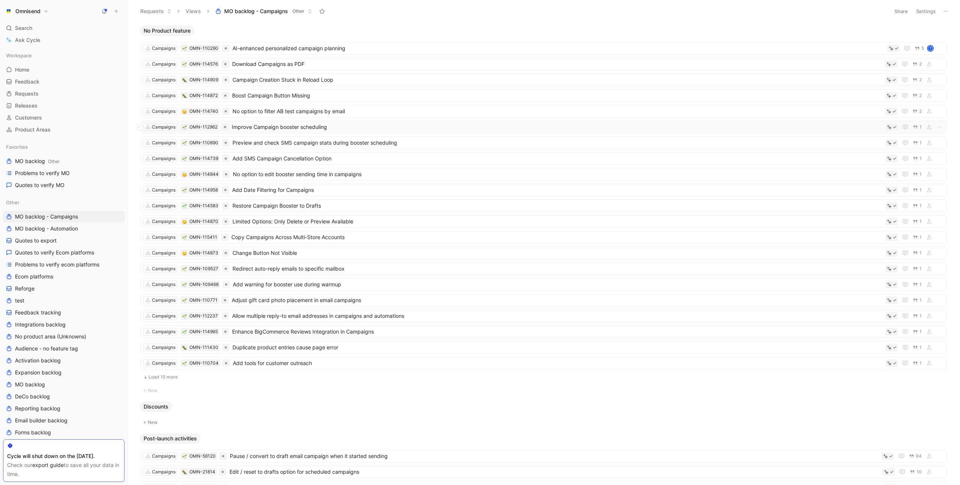
click at [357, 126] on span "Improve Campaign booster scheduling" at bounding box center [557, 127] width 651 height 9
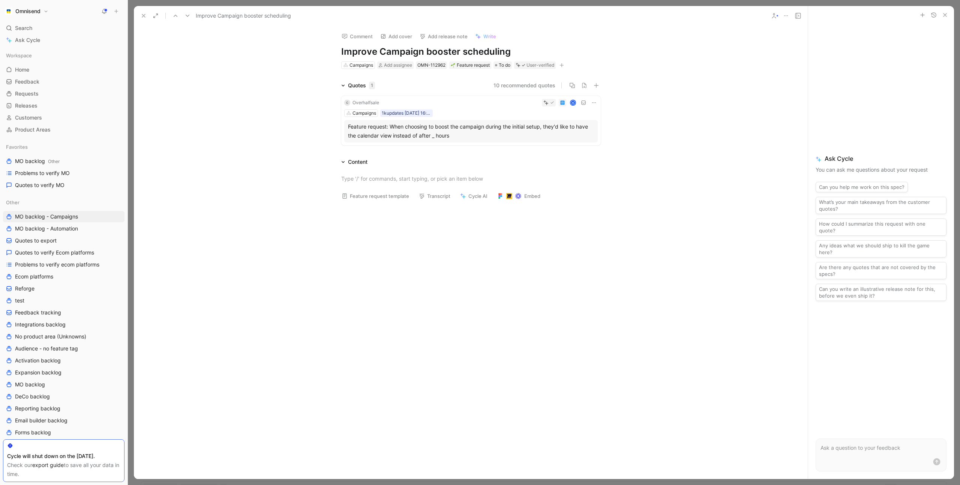
click at [564, 66] on icon "button" at bounding box center [562, 65] width 5 height 5
click at [521, 104] on div "Product feature" at bounding box center [519, 106] width 89 height 9
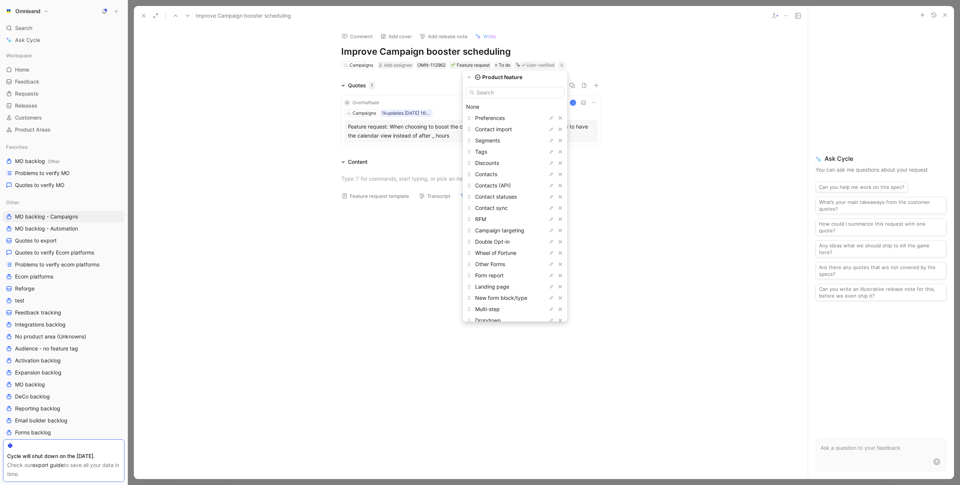
click at [515, 93] on input "text" at bounding box center [515, 92] width 99 height 11
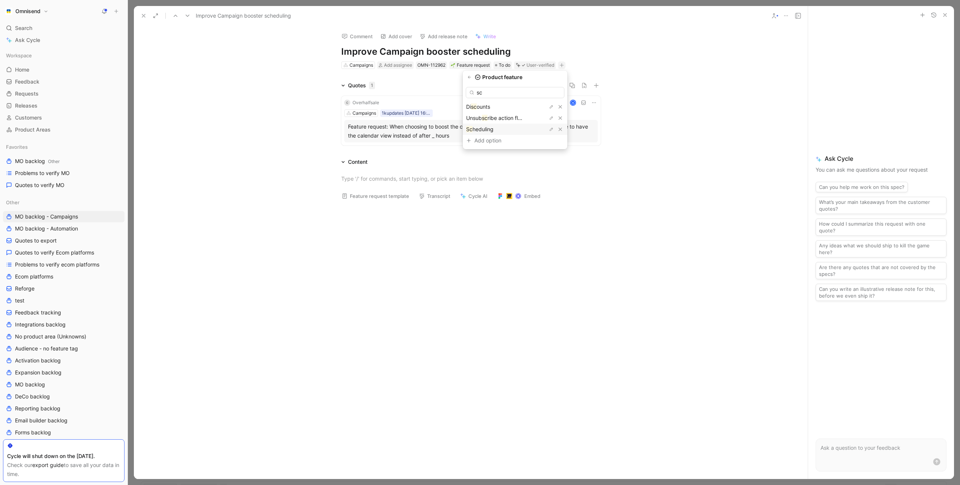
type input "sc"
click at [503, 130] on div "Sc heduling" at bounding box center [494, 129] width 56 height 9
click at [264, 77] on div "Comment Add cover Add release note Write Improve Campaign booster scheduling Ca…" at bounding box center [471, 253] width 674 height 454
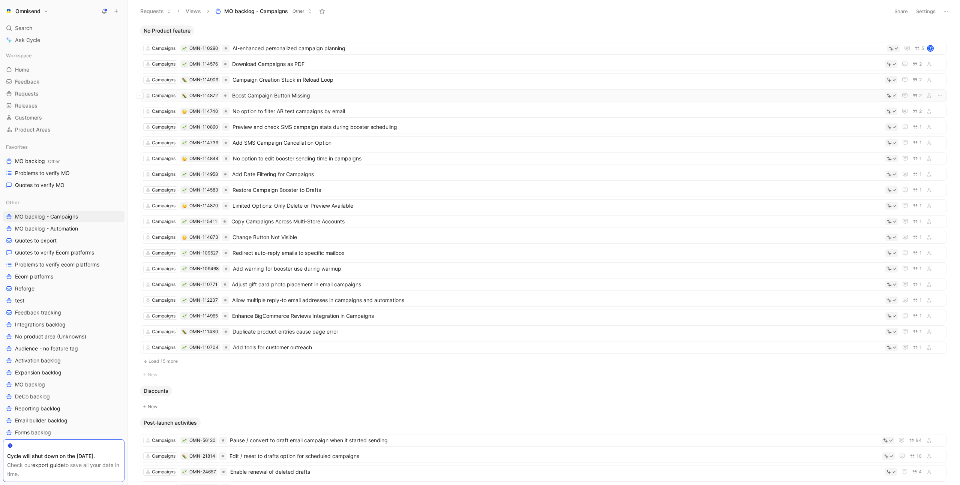
click at [364, 96] on span "Boost Campaign Button Missing" at bounding box center [557, 95] width 650 height 9
click at [359, 50] on span "AI-enhanced personalized campaign planning" at bounding box center [559, 48] width 652 height 9
click at [60, 228] on span "MO backlog - Automation" at bounding box center [46, 229] width 63 height 8
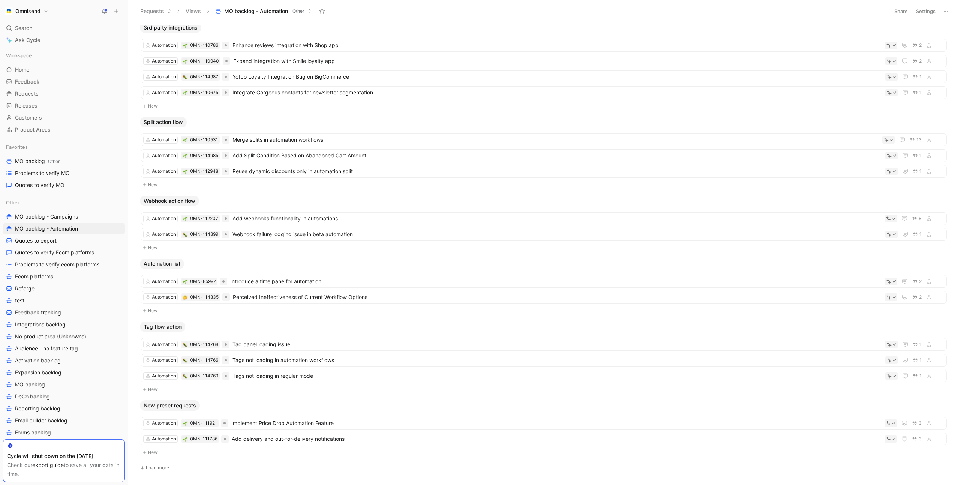
scroll to position [580, 0]
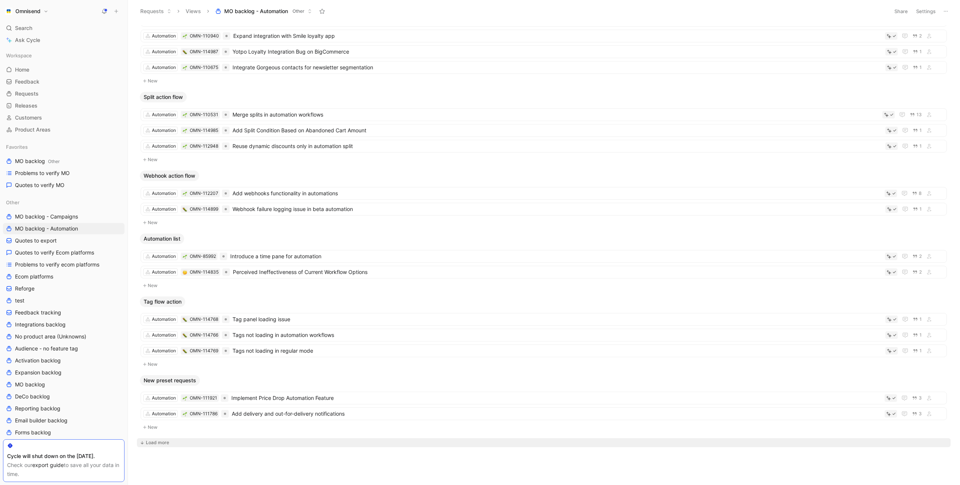
click at [165, 441] on div "Load more" at bounding box center [157, 443] width 23 height 8
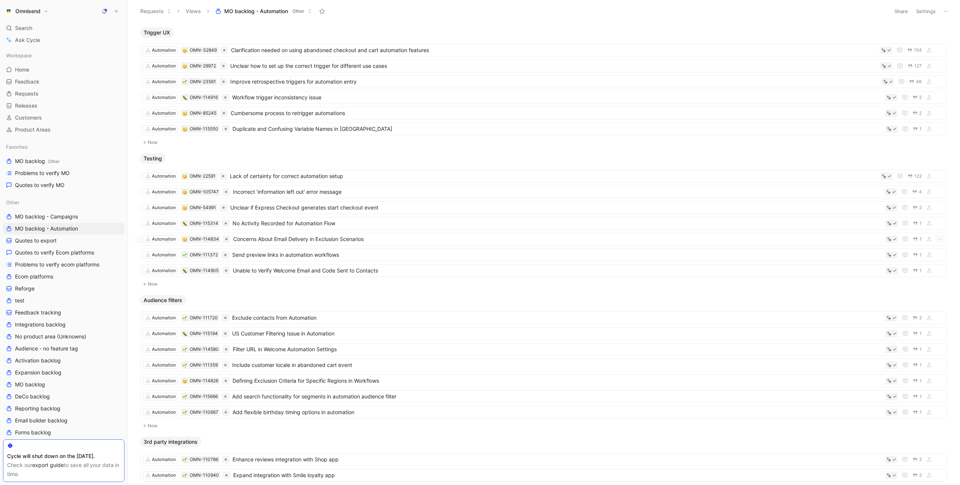
scroll to position [0, 0]
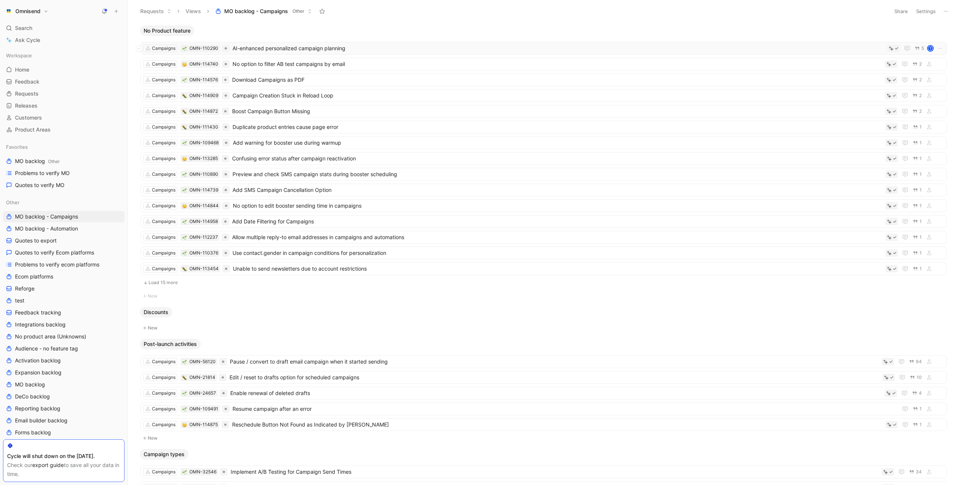
click at [380, 47] on span "AI-enhanced personalized campaign planning" at bounding box center [559, 48] width 652 height 9
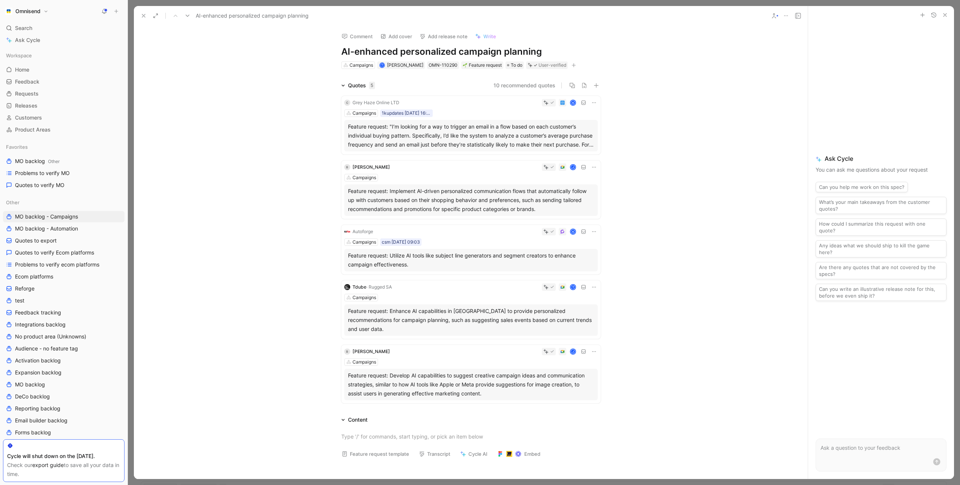
click at [572, 66] on icon "button" at bounding box center [574, 65] width 5 height 5
click at [523, 104] on div "Product feature" at bounding box center [520, 106] width 89 height 9
type input "plan"
click at [488, 106] on span "ning" at bounding box center [483, 107] width 11 height 6
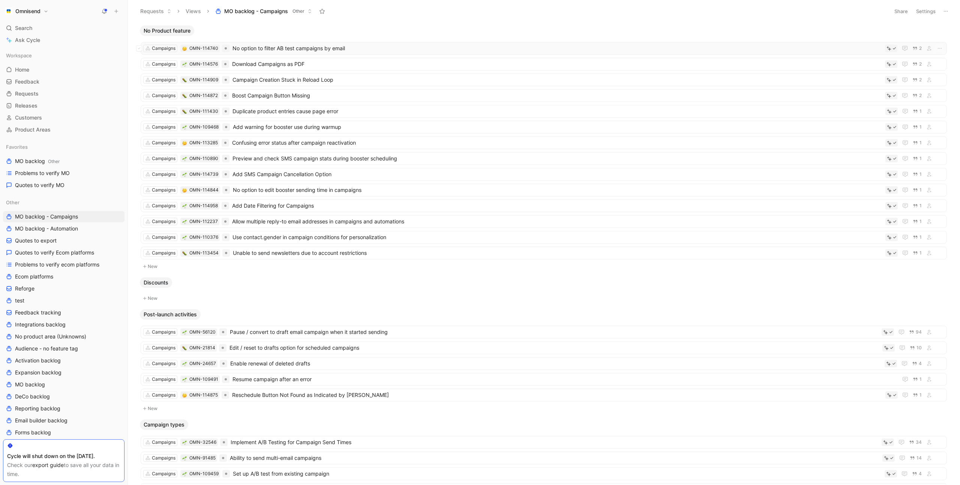
click at [363, 48] on span "No option to filter AB test campaigns by email" at bounding box center [558, 48] width 650 height 9
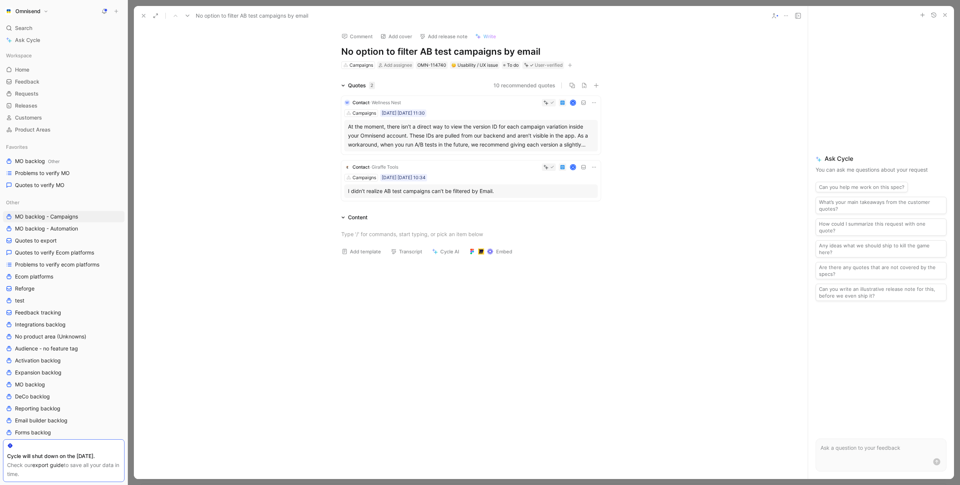
click at [517, 136] on div "At the moment, there isn’t a direct way to view the version ID for each campaig…" at bounding box center [471, 135] width 246 height 27
click at [572, 66] on icon "button" at bounding box center [570, 65] width 5 height 5
click at [521, 105] on span "Product feature" at bounding box center [501, 106] width 39 height 6
type input "Campaigns reporting"
click at [528, 108] on div "Campaigns reporting" at bounding box center [521, 106] width 56 height 9
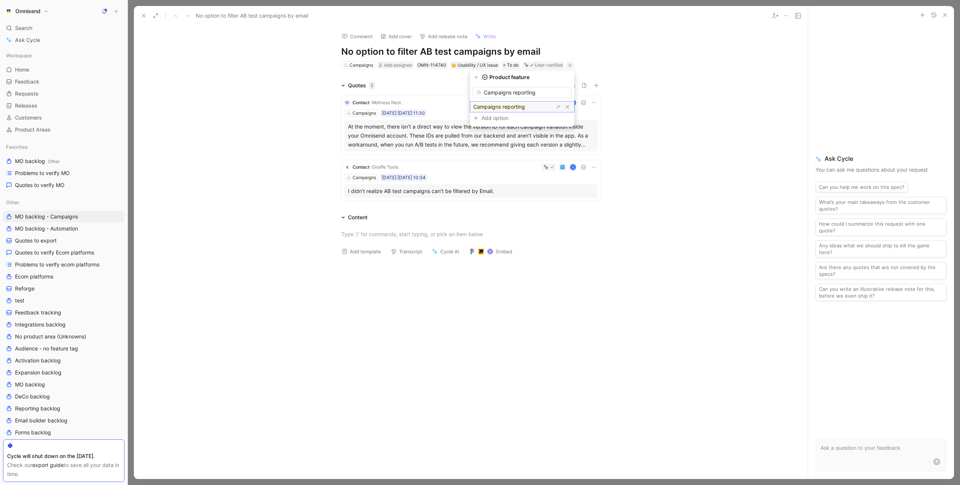
click at [512, 108] on mark "Campaigns reporting" at bounding box center [499, 107] width 52 height 6
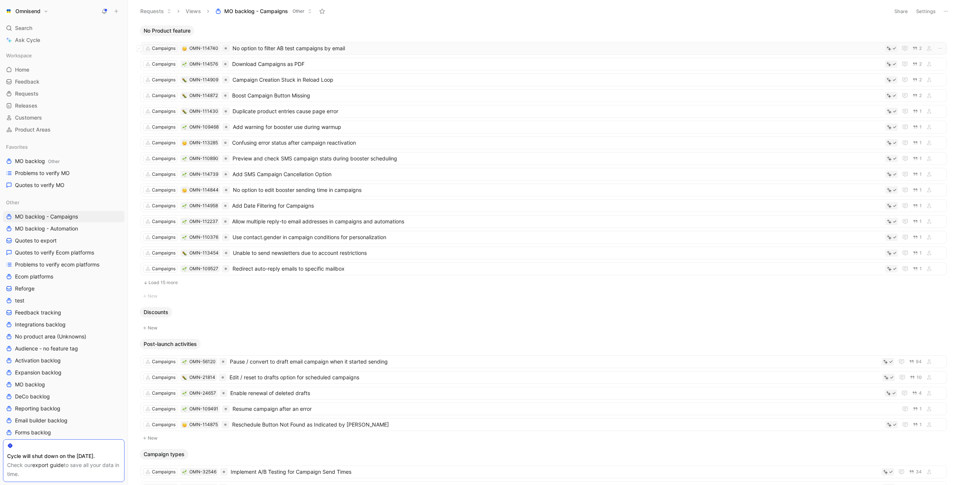
click at [308, 48] on span "No option to filter AB test campaigns by email" at bounding box center [558, 48] width 650 height 9
click at [348, 47] on span "Campaign Creation Stuck in Reload Loop" at bounding box center [558, 48] width 650 height 9
click at [345, 64] on span "Boost Campaign Button Missing" at bounding box center [557, 64] width 650 height 9
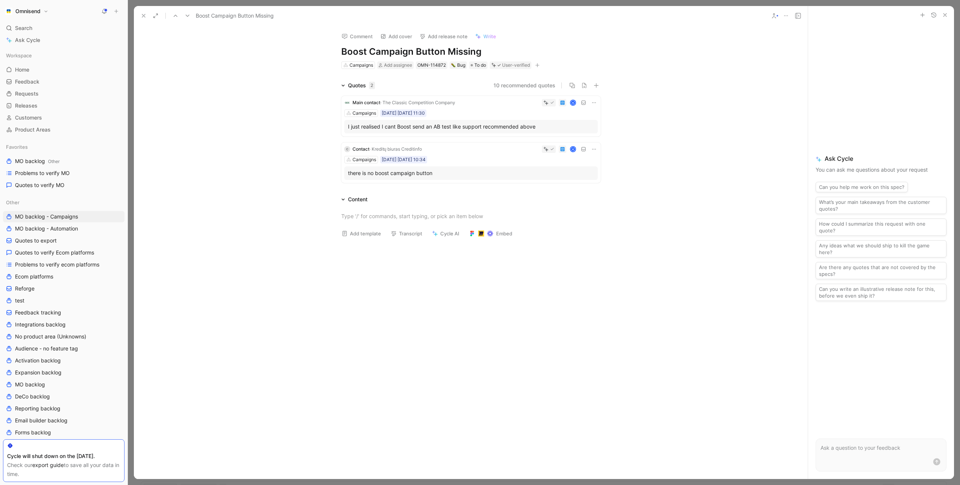
click at [540, 66] on icon "button" at bounding box center [537, 65] width 5 height 5
click at [498, 108] on div "Product feature" at bounding box center [494, 106] width 89 height 9
type input "campai"
click at [481, 127] on span "gn types" at bounding box center [471, 129] width 22 height 6
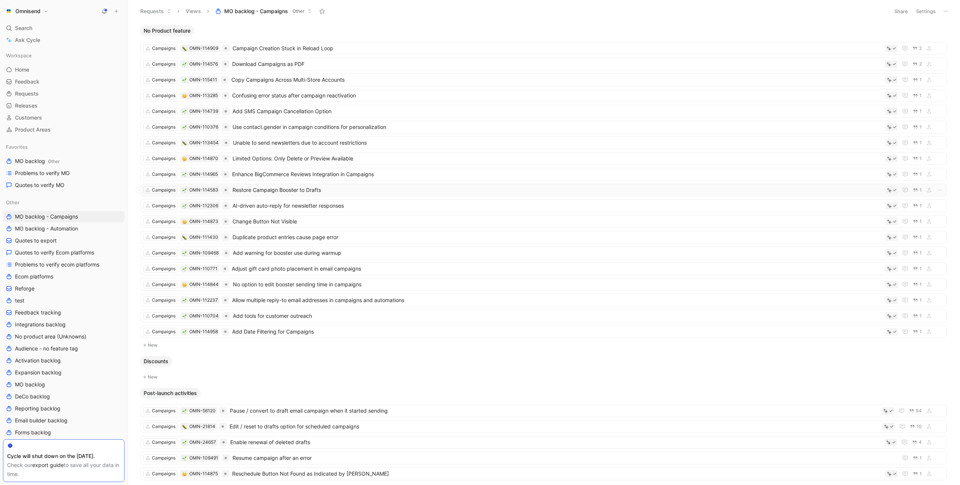
click at [363, 187] on span "Restore Campaign Booster to Drafts" at bounding box center [558, 190] width 650 height 9
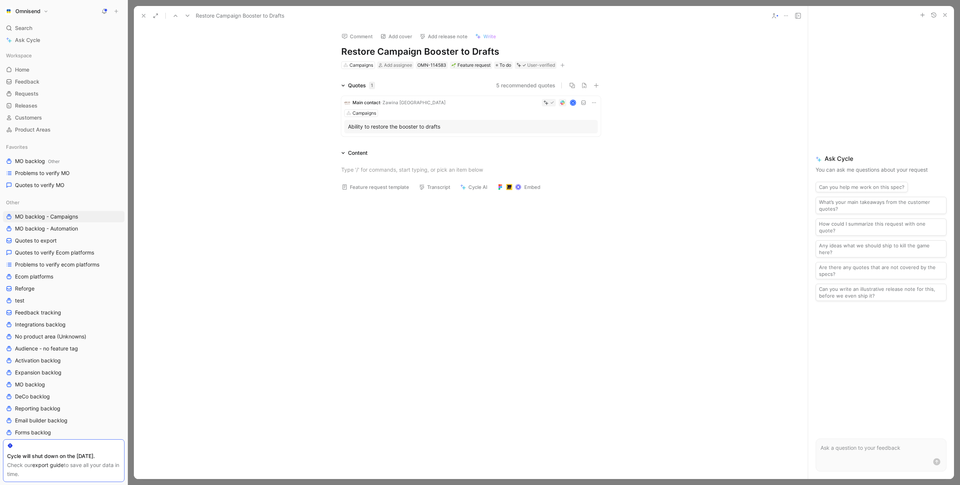
click at [565, 65] on icon "button" at bounding box center [562, 65] width 5 height 5
click at [514, 106] on span "Product feature" at bounding box center [495, 106] width 39 height 6
type input "pos"
click at [512, 105] on span "t-launch activities" at bounding box center [498, 107] width 44 height 6
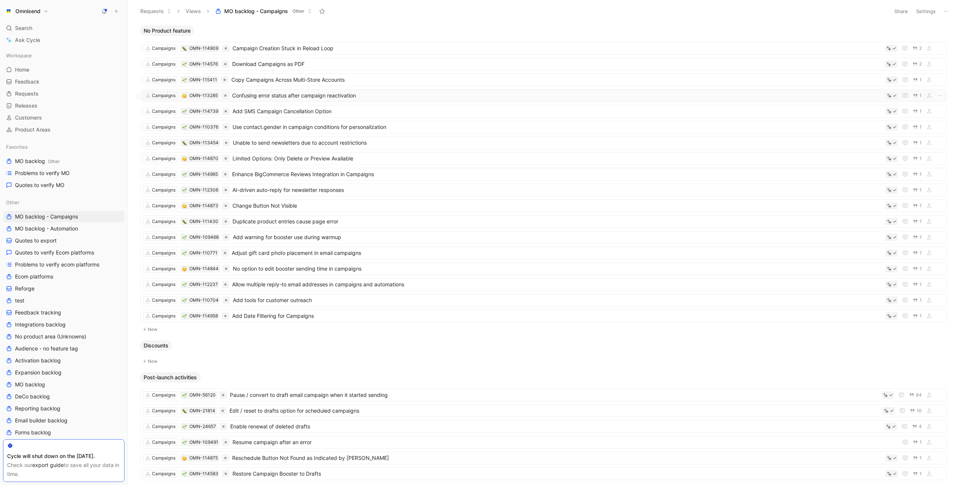
click at [402, 94] on span "Confusing error status after campaign reactivation" at bounding box center [557, 95] width 650 height 9
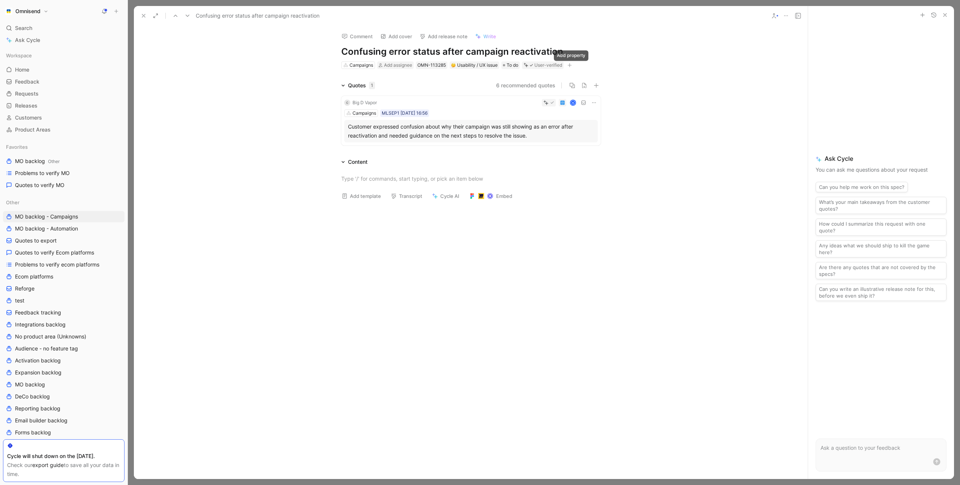
click at [571, 66] on icon "button" at bounding box center [570, 65] width 5 height 5
click at [520, 106] on span "Product feature" at bounding box center [502, 106] width 39 height 6
type input "post"
click at [524, 107] on span "-launch activities" at bounding box center [506, 107] width 42 height 6
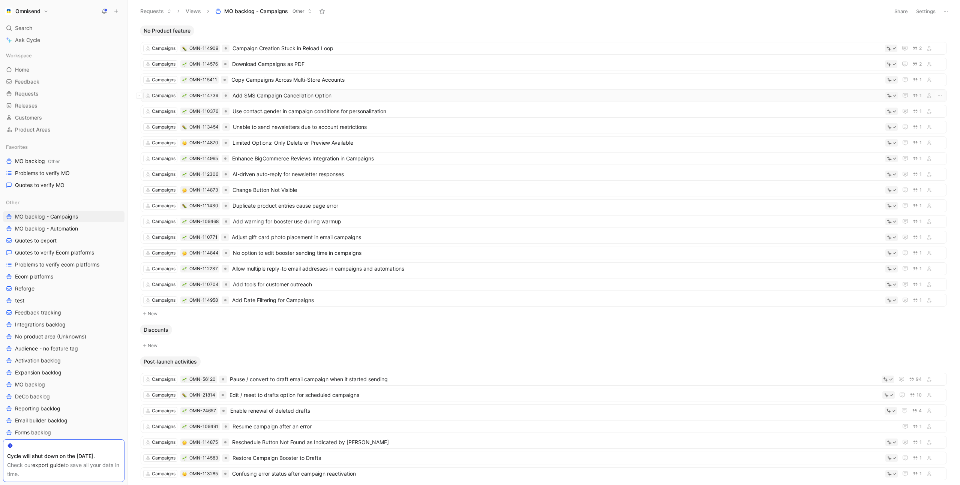
click at [368, 95] on span "Add SMS Campaign Cancellation Option" at bounding box center [558, 95] width 650 height 9
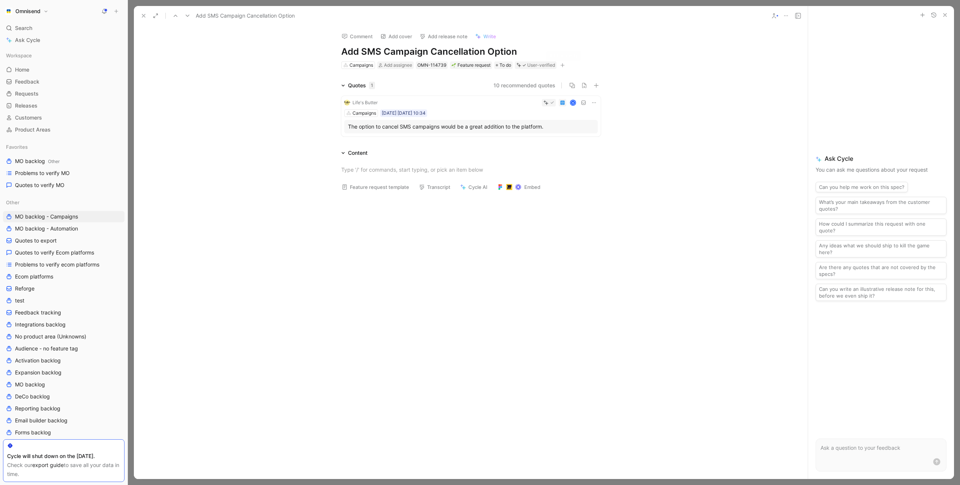
click at [564, 65] on icon "button" at bounding box center [563, 65] width 4 height 0
click at [514, 108] on span "Product feature" at bounding box center [494, 106] width 39 height 6
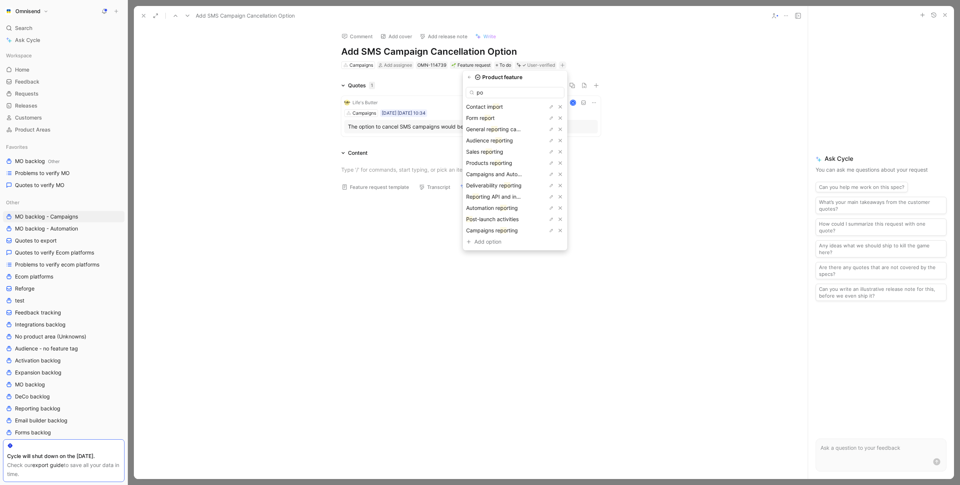
type input "pos"
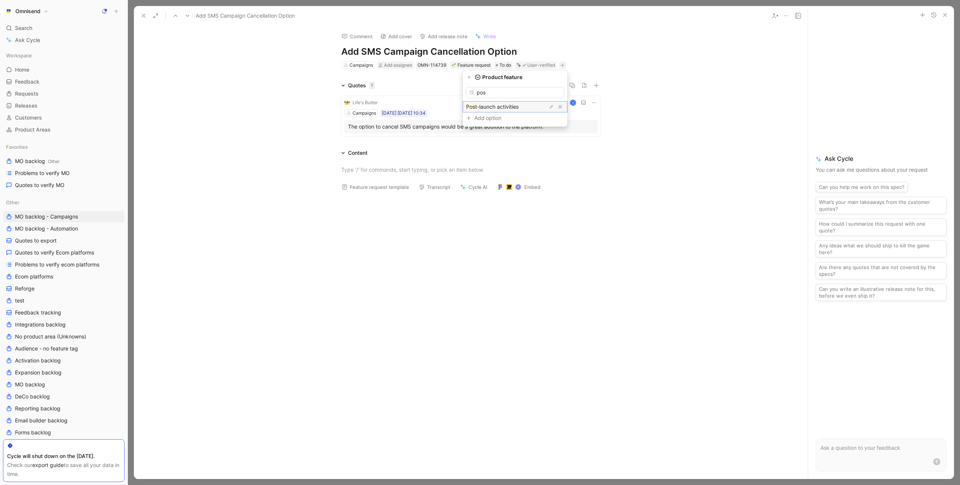
click at [512, 107] on span "t-launch activities" at bounding box center [497, 107] width 44 height 6
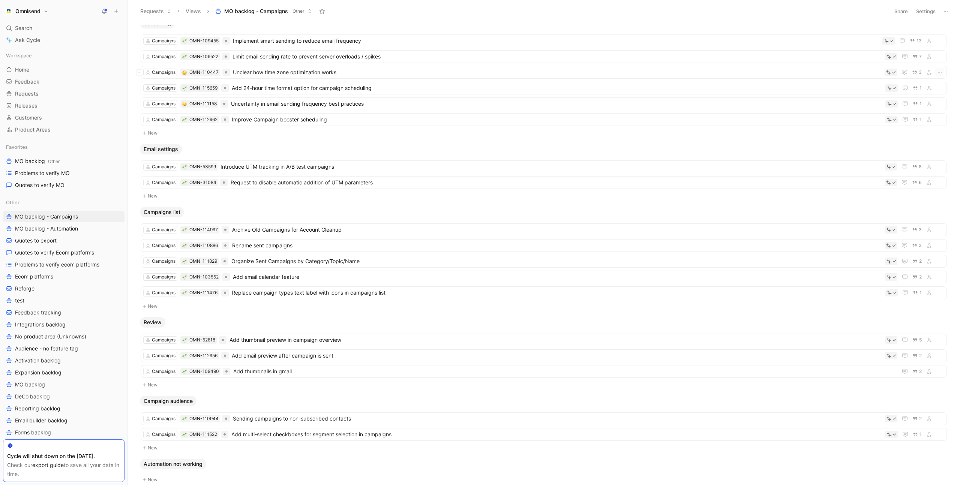
scroll to position [643, 0]
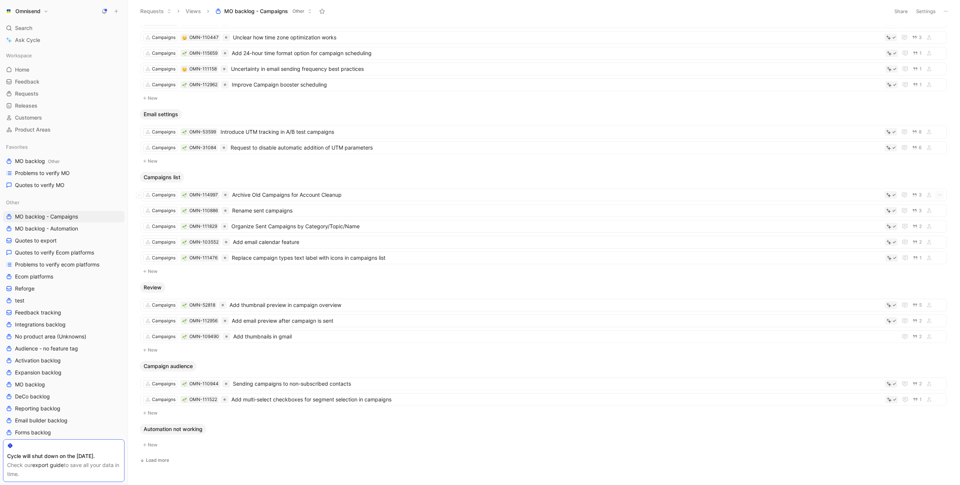
scroll to position [641, 0]
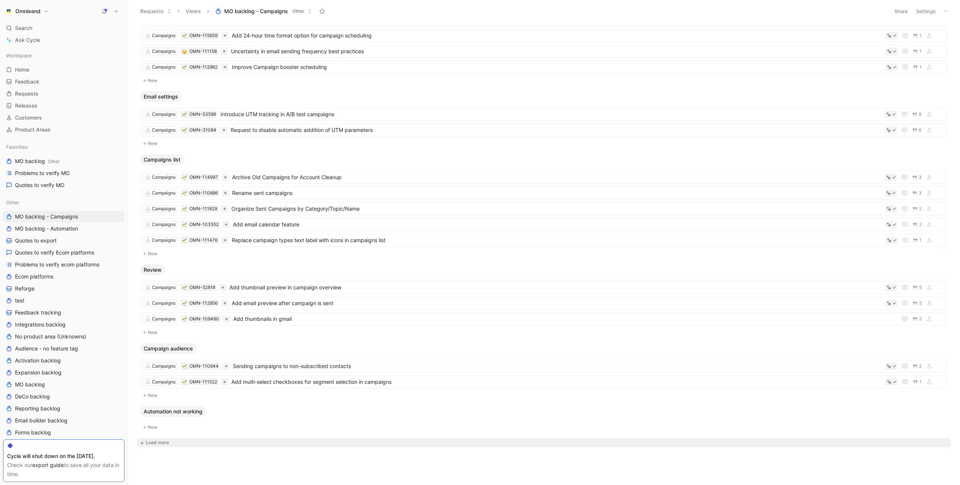
click at [160, 443] on div "Load more" at bounding box center [157, 443] width 23 height 8
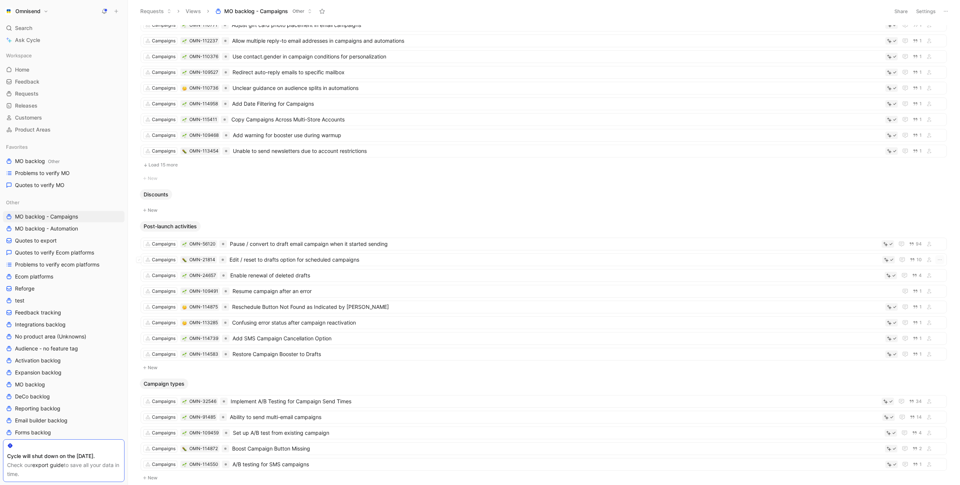
scroll to position [0, 0]
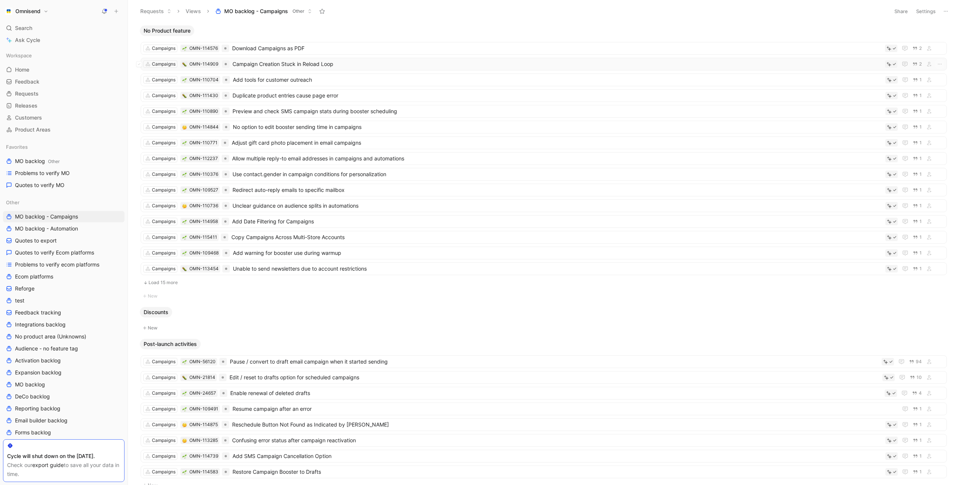
click at [375, 62] on span "Campaign Creation Stuck in Reload Loop" at bounding box center [558, 64] width 650 height 9
